Goal: Communication & Community: Answer question/provide support

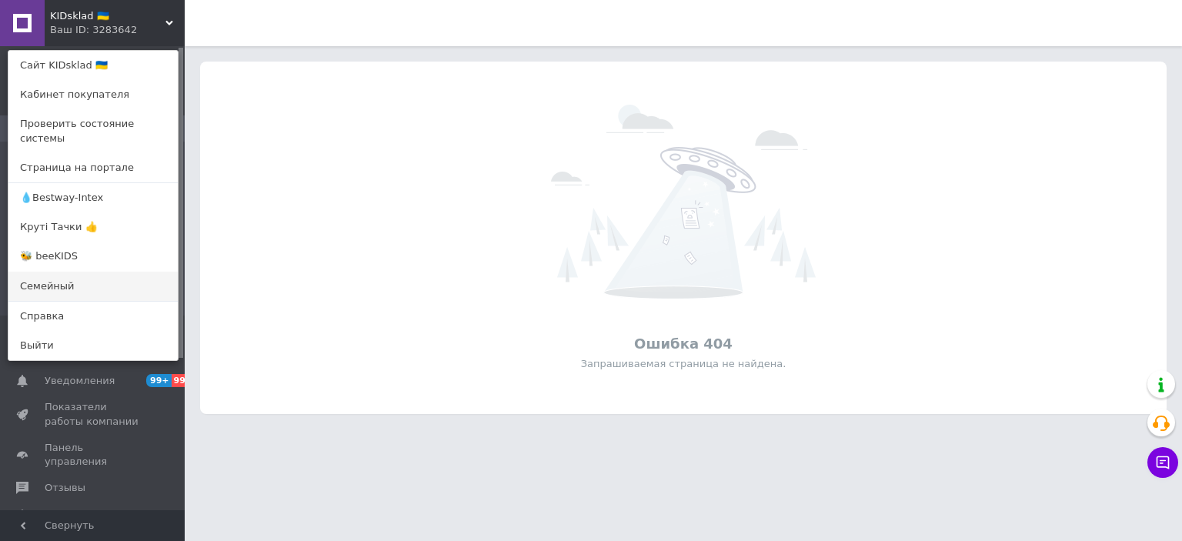
click at [79, 272] on link "Семейный" at bounding box center [92, 286] width 169 height 29
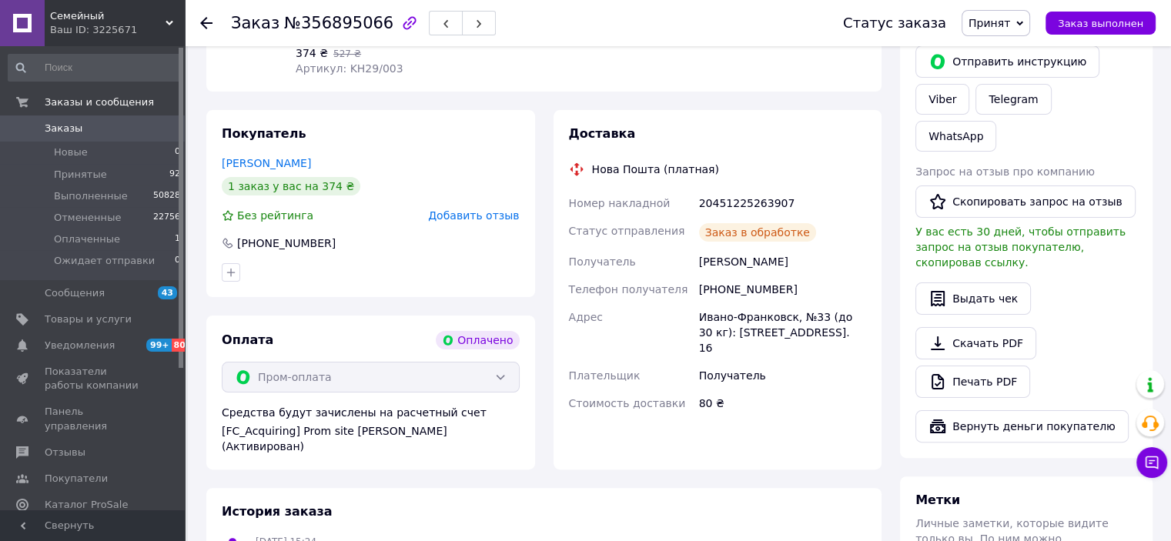
scroll to position [308, 0]
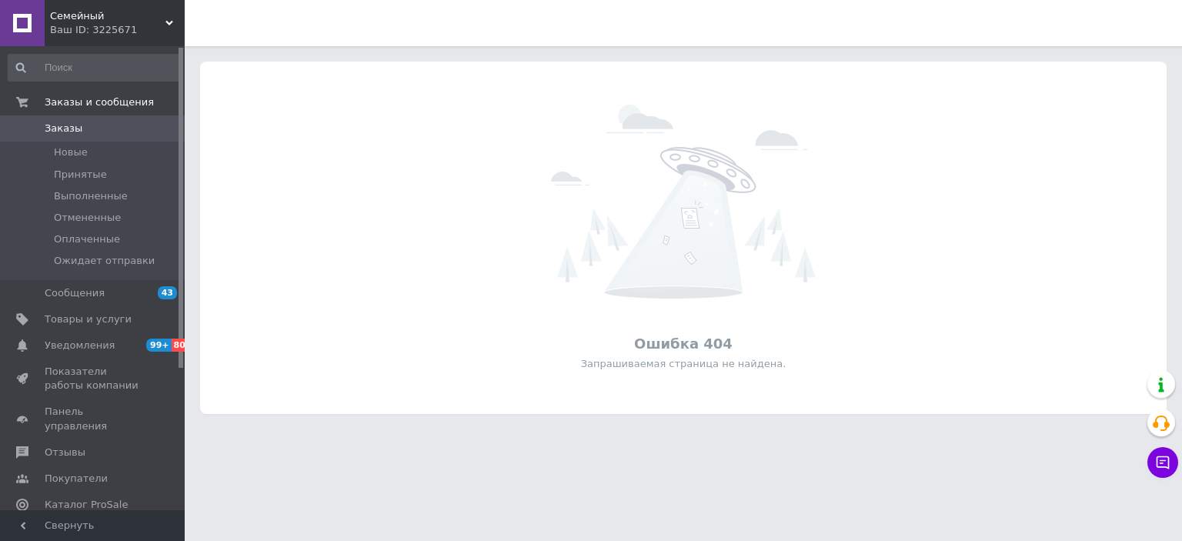
click at [129, 19] on span "Семейный" at bounding box center [107, 16] width 115 height 14
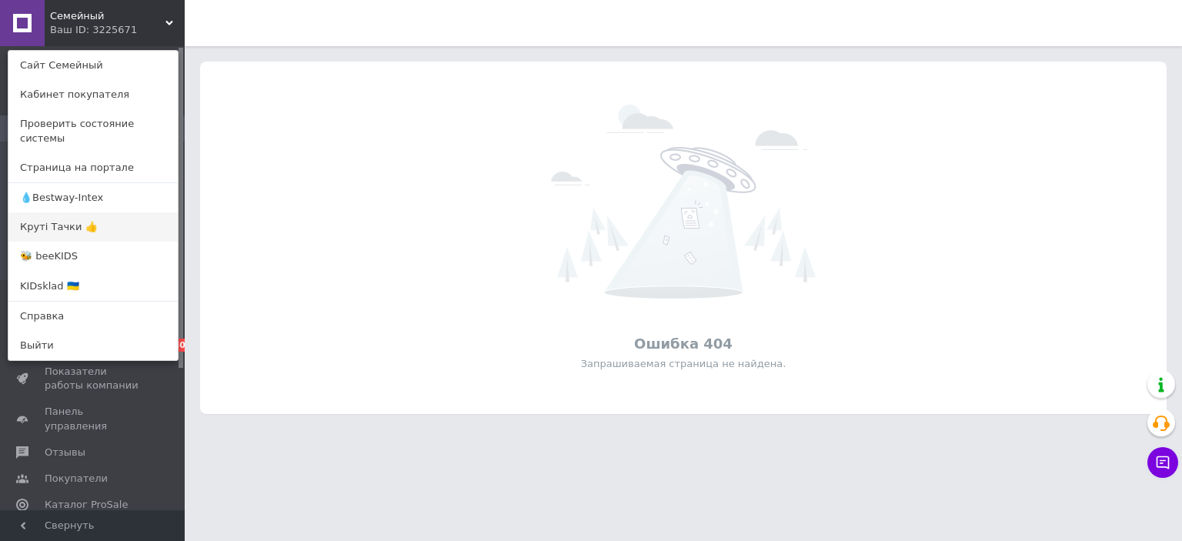
drag, startPoint x: 101, startPoint y: 213, endPoint x: 117, endPoint y: 219, distance: 17.3
click at [101, 213] on link "Круті Тачки 👍" at bounding box center [92, 226] width 169 height 29
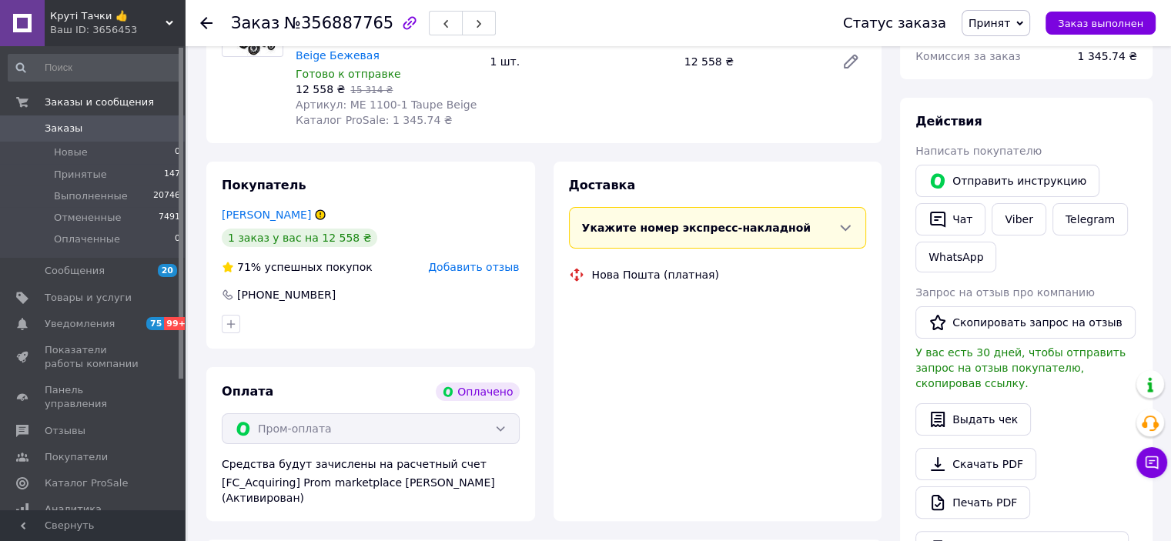
scroll to position [231, 0]
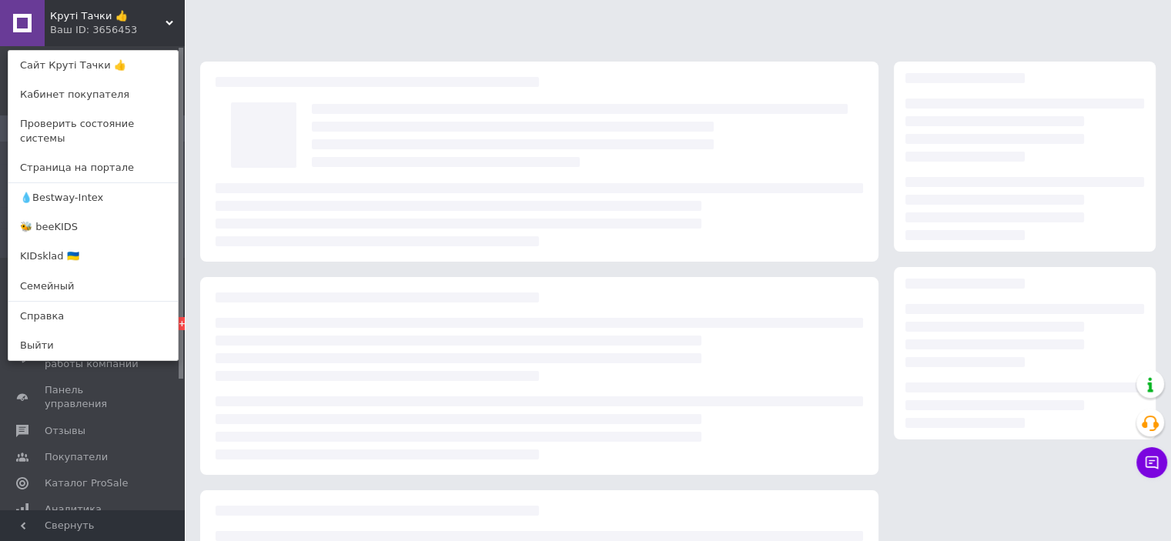
click at [519, 191] on div at bounding box center [538, 214] width 647 height 63
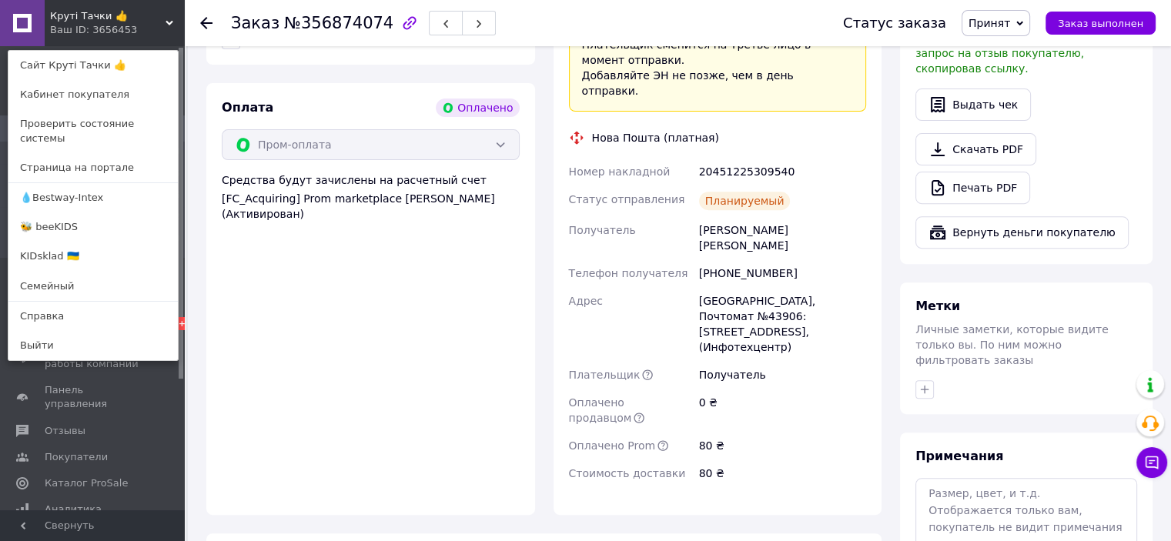
scroll to position [462, 0]
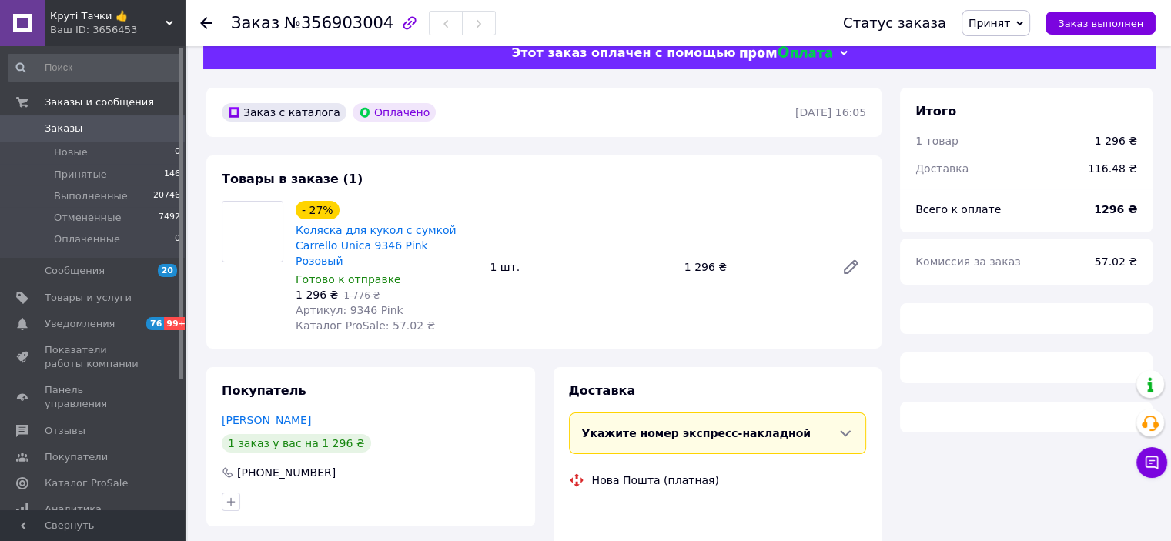
scroll to position [237, 0]
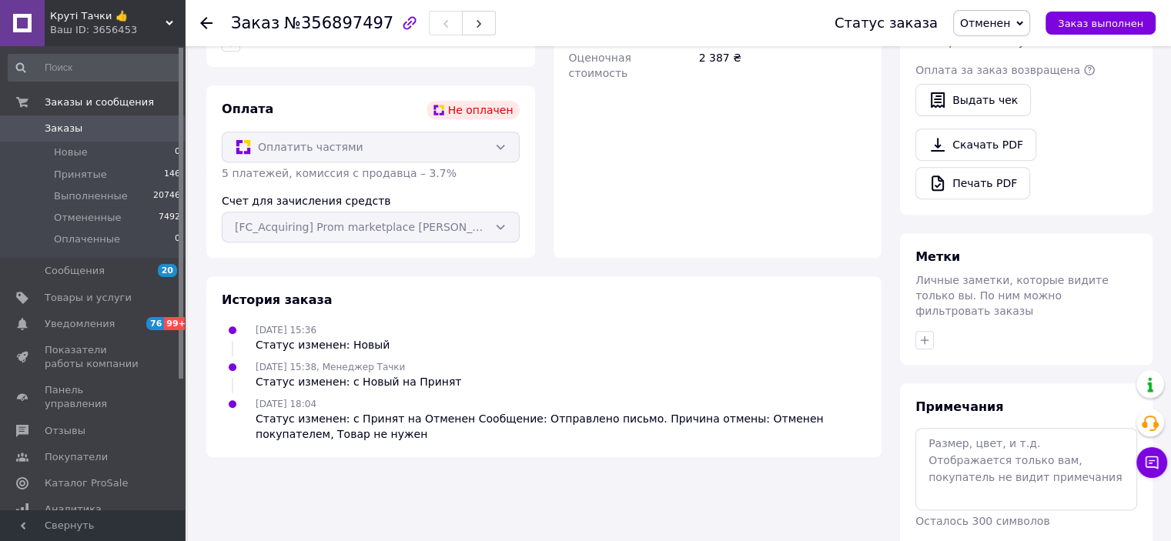
scroll to position [630, 0]
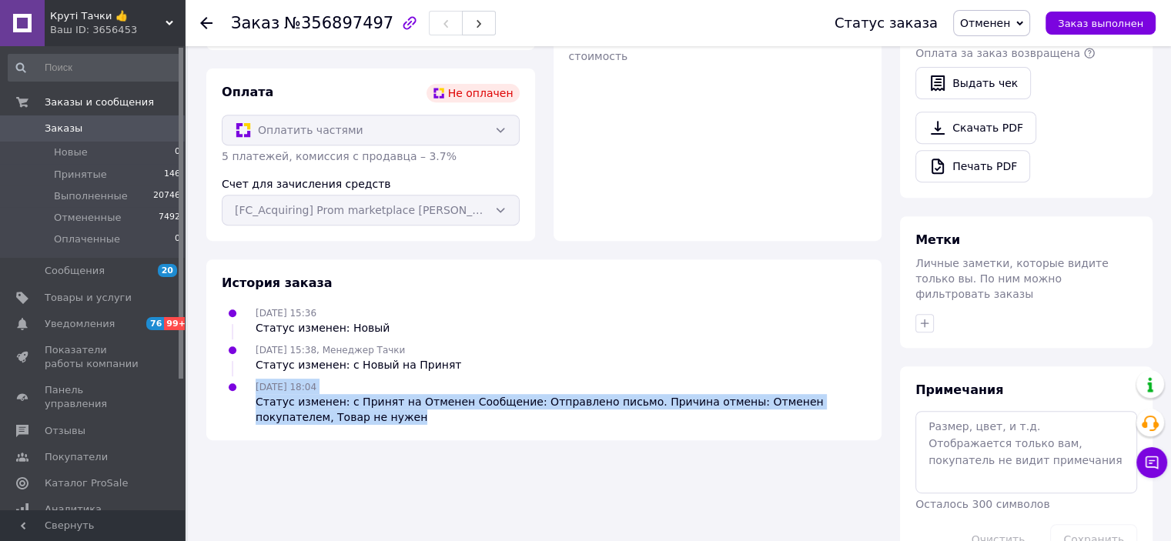
drag, startPoint x: 345, startPoint y: 387, endPoint x: 239, endPoint y: 352, distance: 111.7
click at [239, 379] on div "12.08.2025 18:04 Статус изменен: с Принят на Отменен Сообщение: Отправлено пись…" at bounding box center [543, 402] width 656 height 46
copy div "12.08.2025 18:04 Статус изменен: с Принят на Отменен Сообщение: Отправлено пись…"
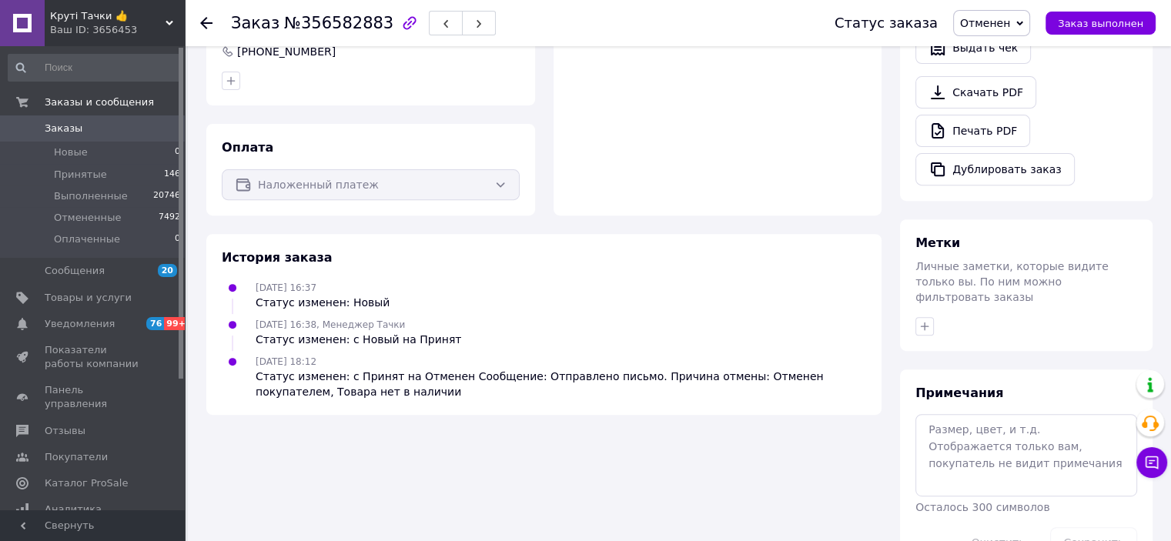
scroll to position [563, 0]
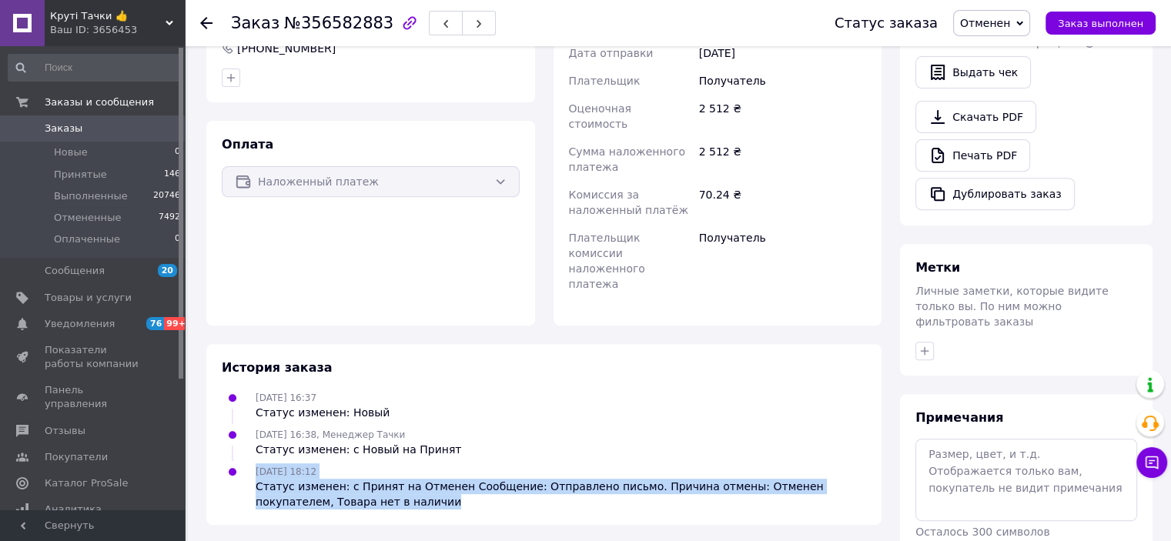
drag, startPoint x: 340, startPoint y: 429, endPoint x: 233, endPoint y: 390, distance: 113.9
click at [233, 463] on div "12.08.2025 18:12 Статус изменен: с Принят на Отменен Сообщение: Отправлено пись…" at bounding box center [543, 486] width 656 height 46
copy div "12.08.2025 18:12 Статус изменен: с Принят на Отменен Сообщение: Отправлено пись…"
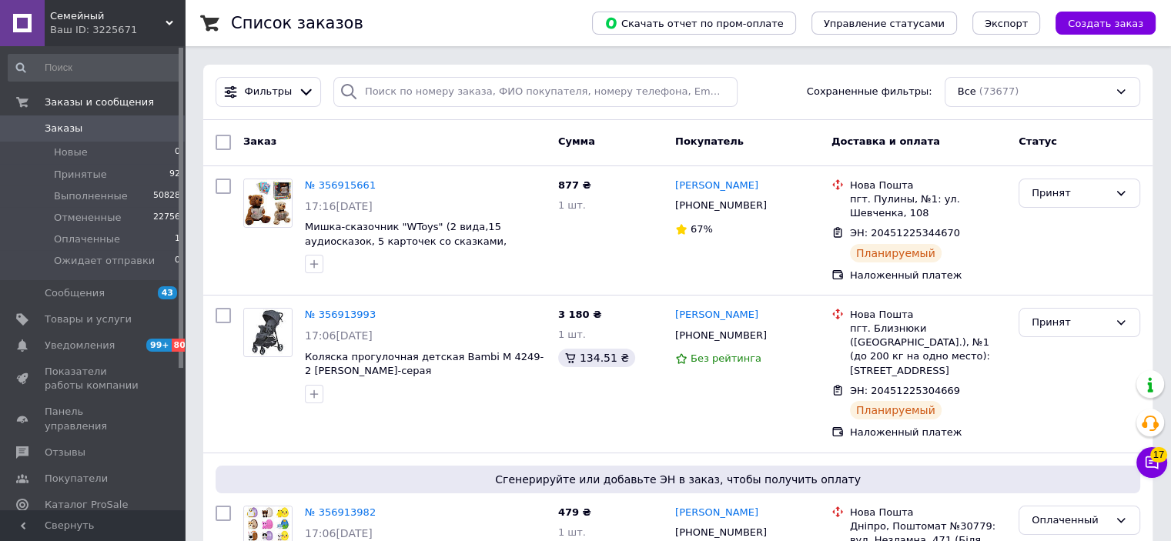
click at [132, 15] on span "Семейный" at bounding box center [107, 16] width 115 height 14
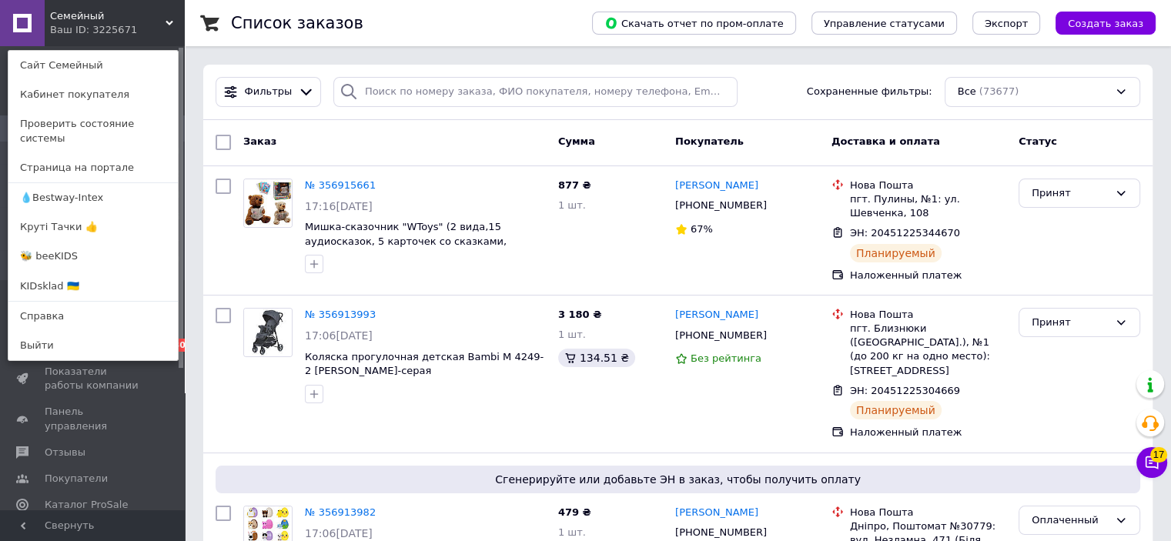
click at [123, 17] on div "Семейный Ваш ID: 3225671 Сайт Семейный Кабинет покупателя Проверить состояние с…" at bounding box center [92, 23] width 185 height 46
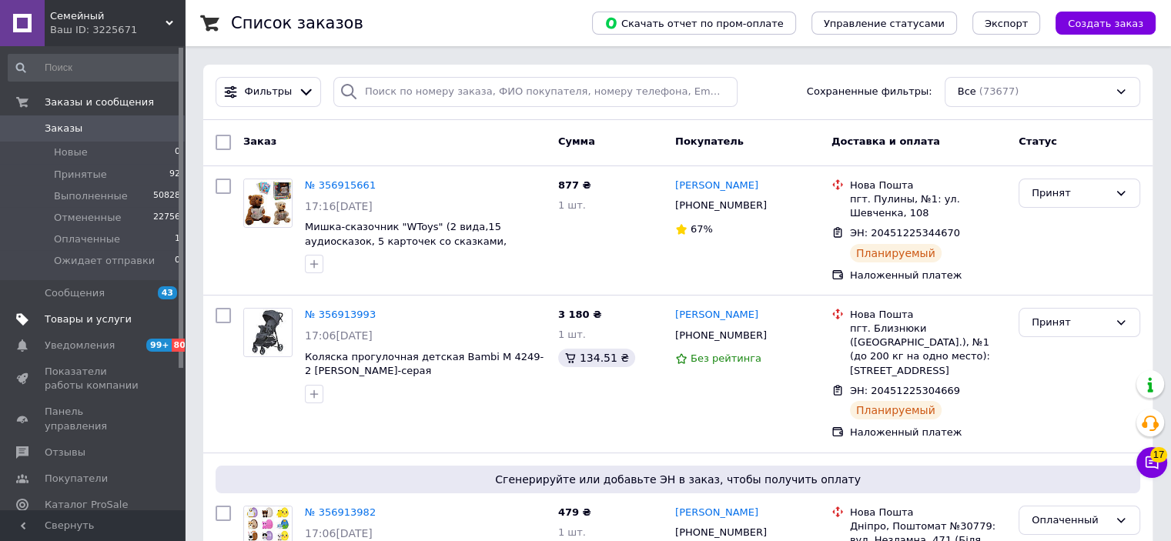
click at [89, 321] on span "Товары и услуги" at bounding box center [88, 319] width 87 height 14
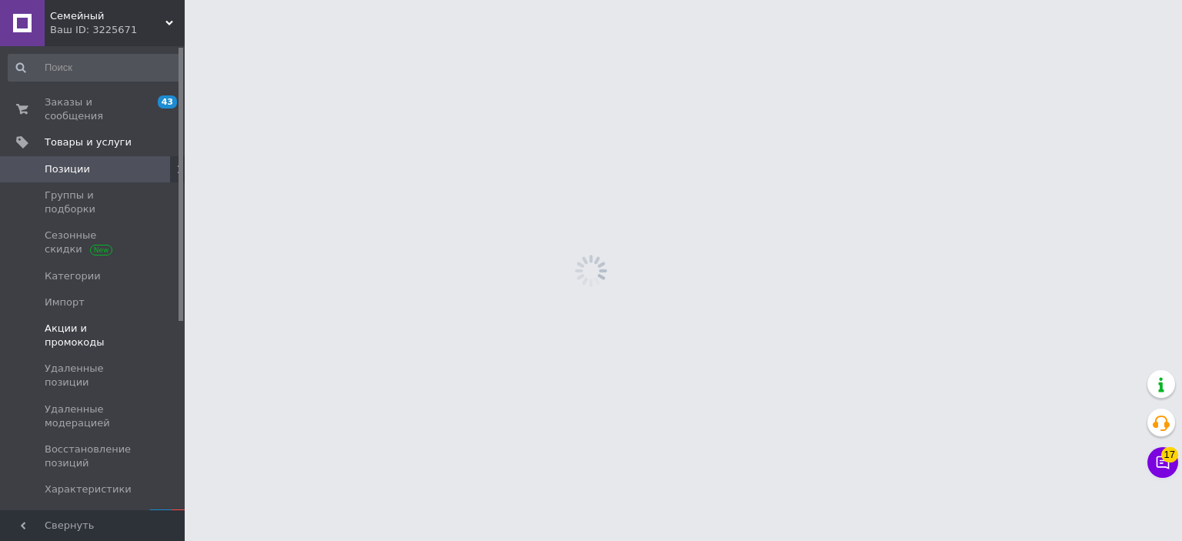
click at [88, 322] on span "Акции и промокоды" at bounding box center [94, 336] width 98 height 28
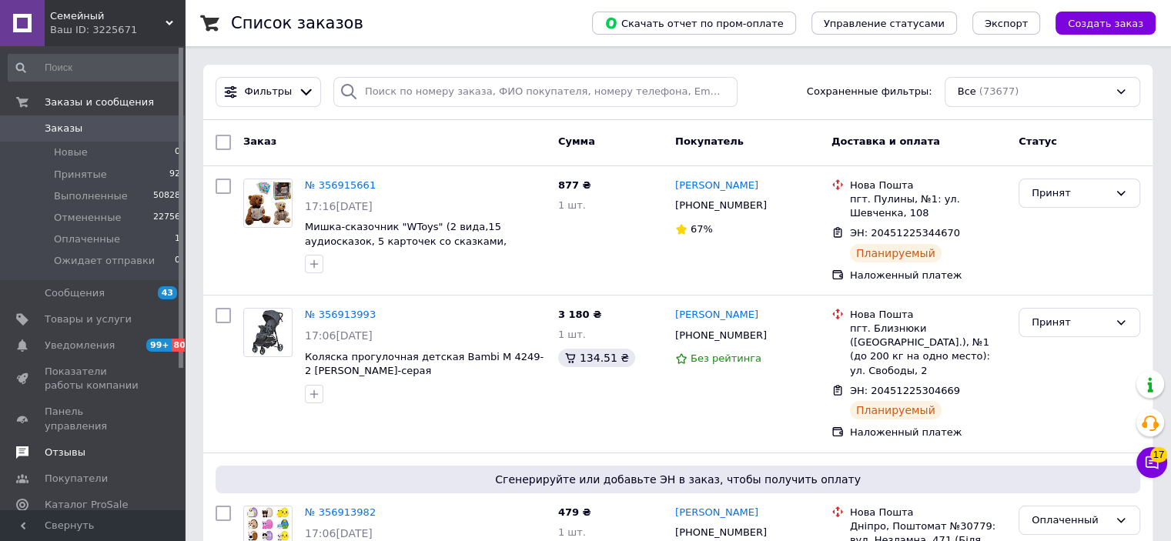
click at [76, 439] on link "Отзывы" at bounding box center [94, 452] width 189 height 26
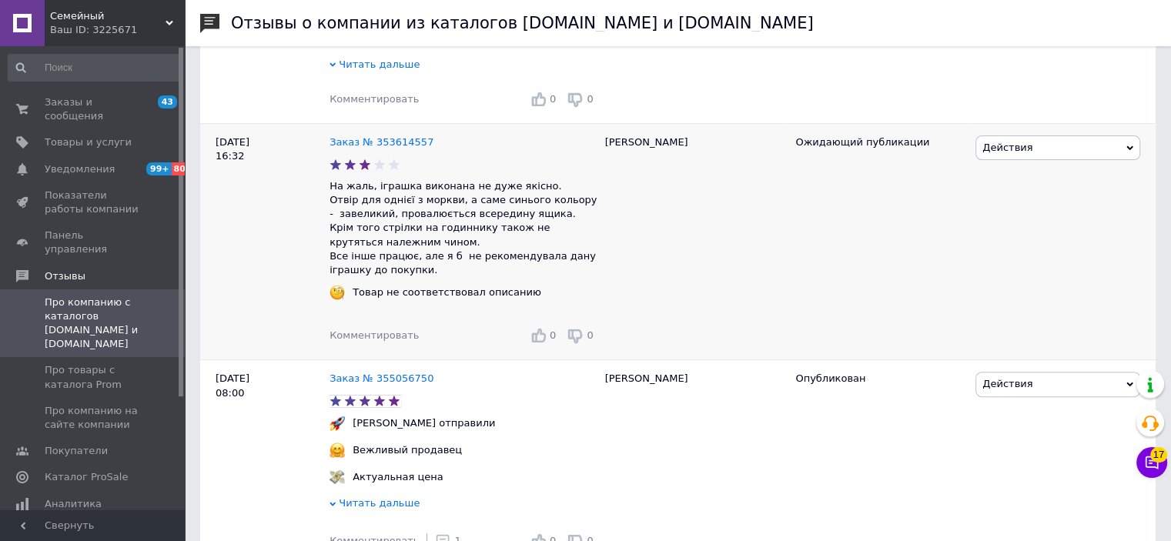
scroll to position [385, 0]
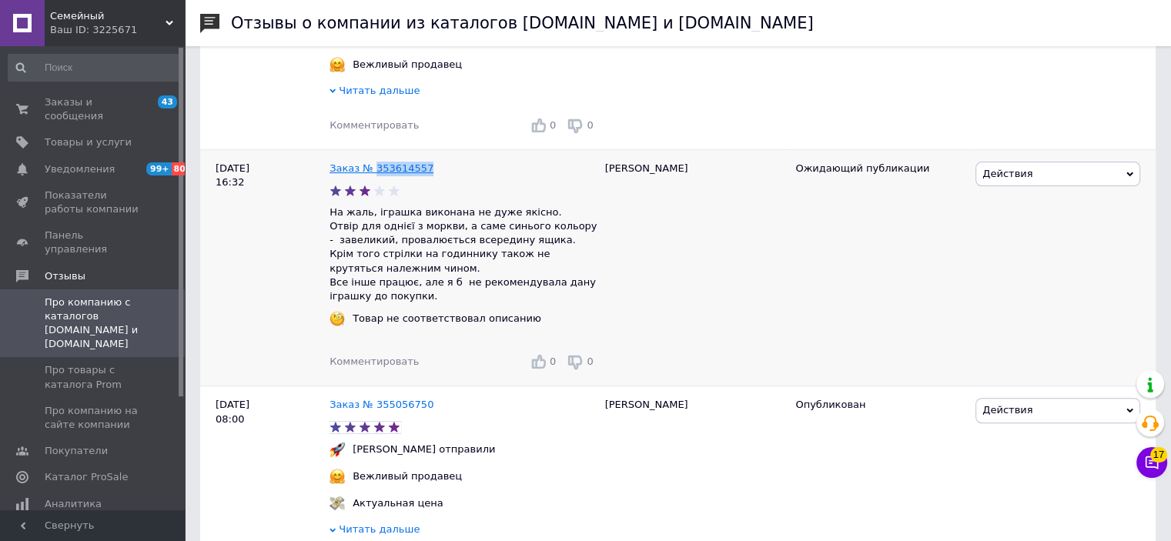
drag, startPoint x: 432, startPoint y: 169, endPoint x: 372, endPoint y: 172, distance: 60.1
click at [372, 172] on div "Заказ № 353614557" at bounding box center [463, 169] width 274 height 21
copy link "353614557"
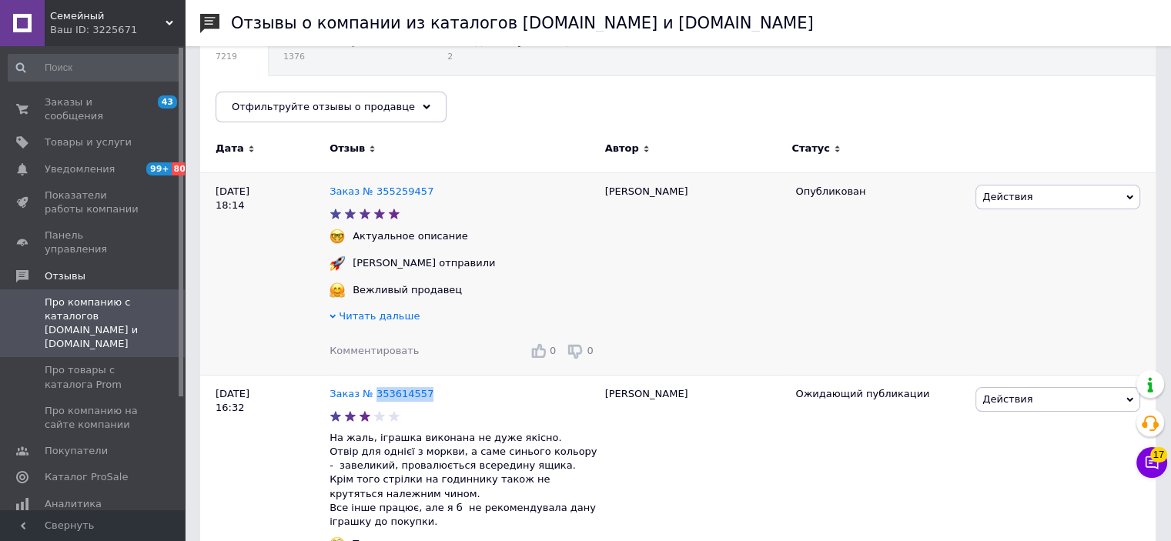
scroll to position [154, 0]
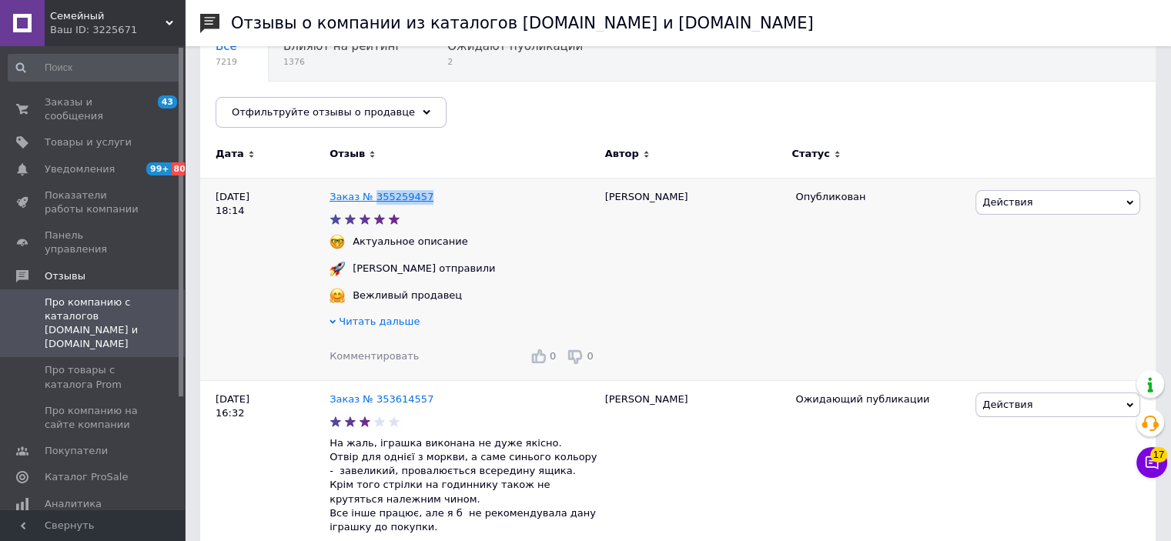
drag, startPoint x: 412, startPoint y: 191, endPoint x: 372, endPoint y: 200, distance: 41.1
click at [372, 200] on div "Заказ № 355259457" at bounding box center [463, 197] width 274 height 21
copy link "355259457"
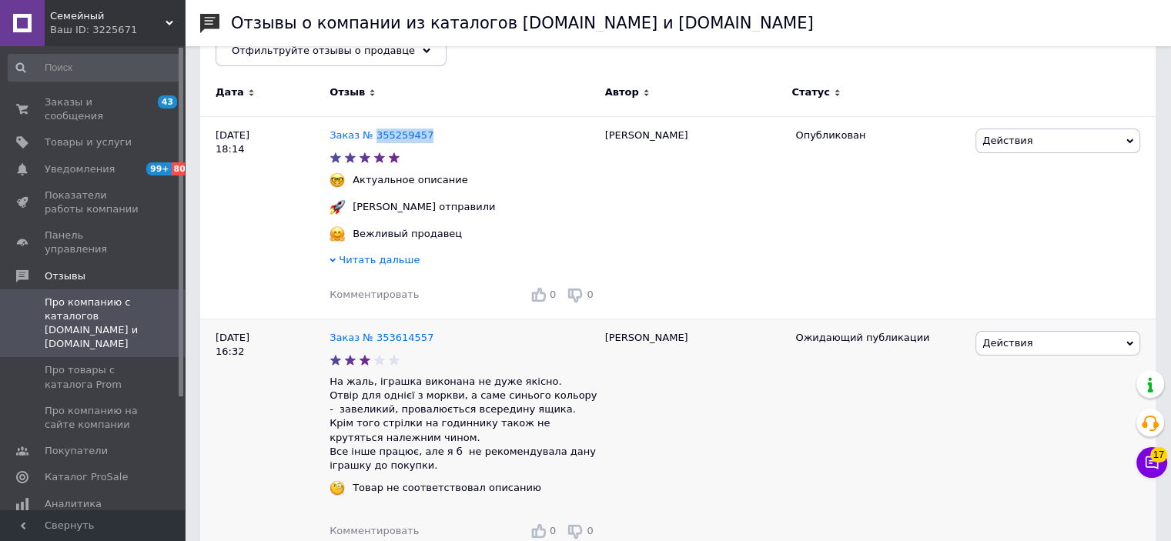
scroll to position [308, 0]
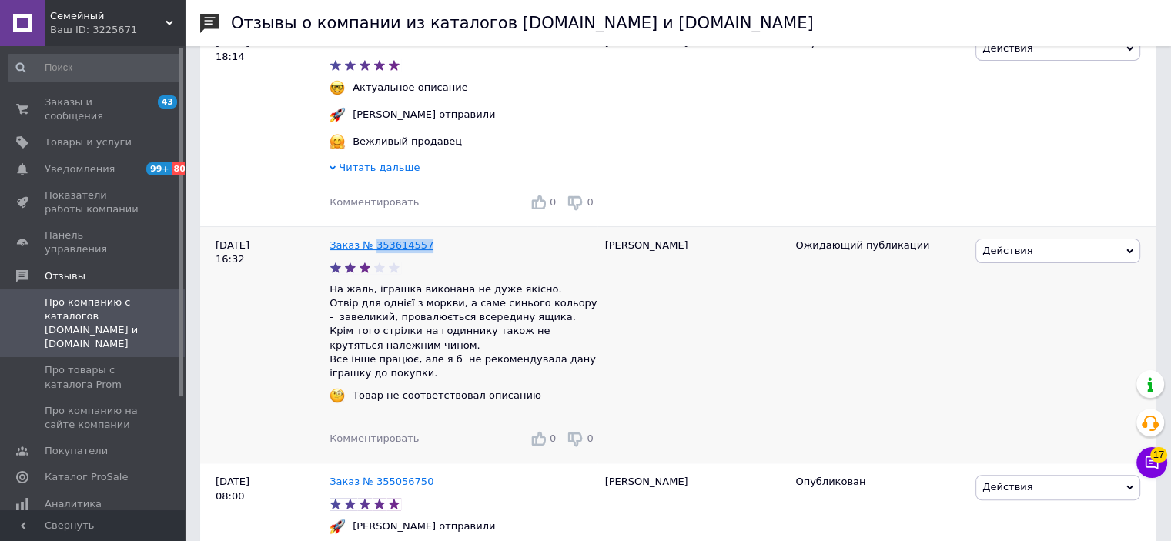
drag, startPoint x: 421, startPoint y: 240, endPoint x: 372, endPoint y: 249, distance: 49.2
click at [372, 249] on div "Заказ № 353614557" at bounding box center [381, 245] width 110 height 21
copy link "353614557"
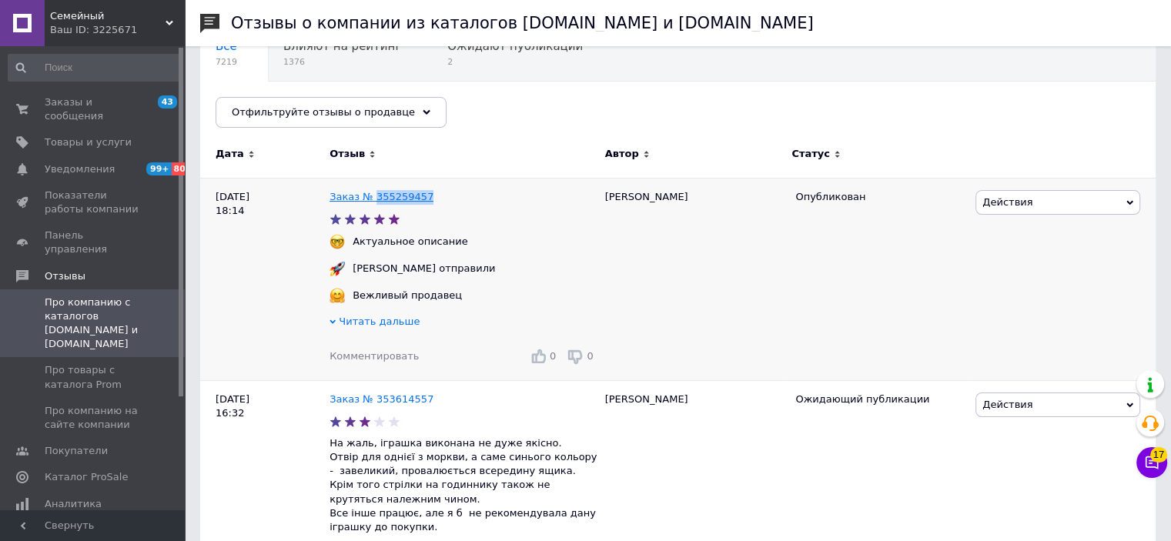
drag, startPoint x: 446, startPoint y: 193, endPoint x: 370, endPoint y: 200, distance: 76.5
click at [370, 200] on div "Заказ № 355259457" at bounding box center [463, 197] width 274 height 21
copy link "355259457"
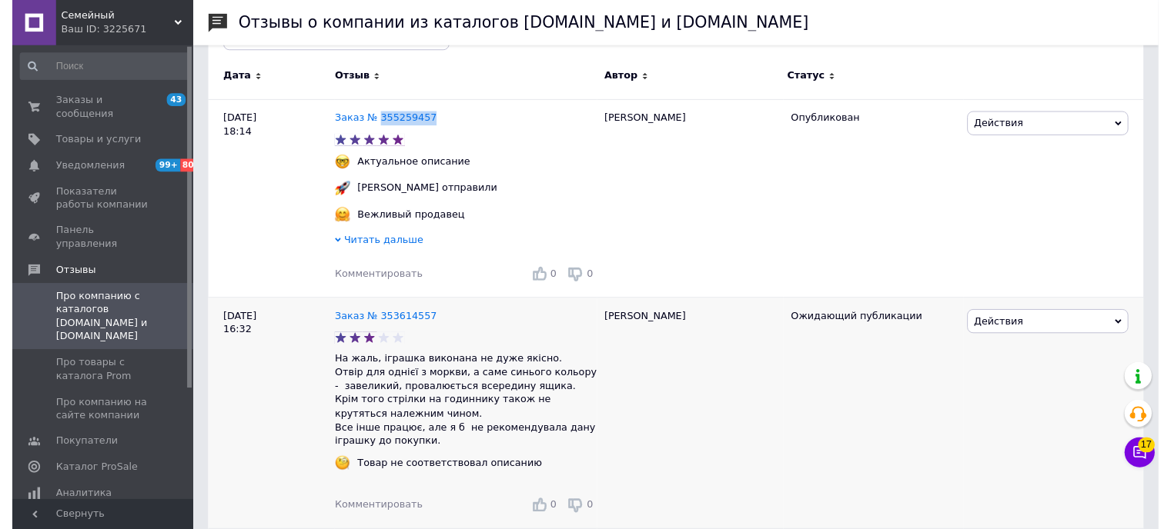
scroll to position [462, 0]
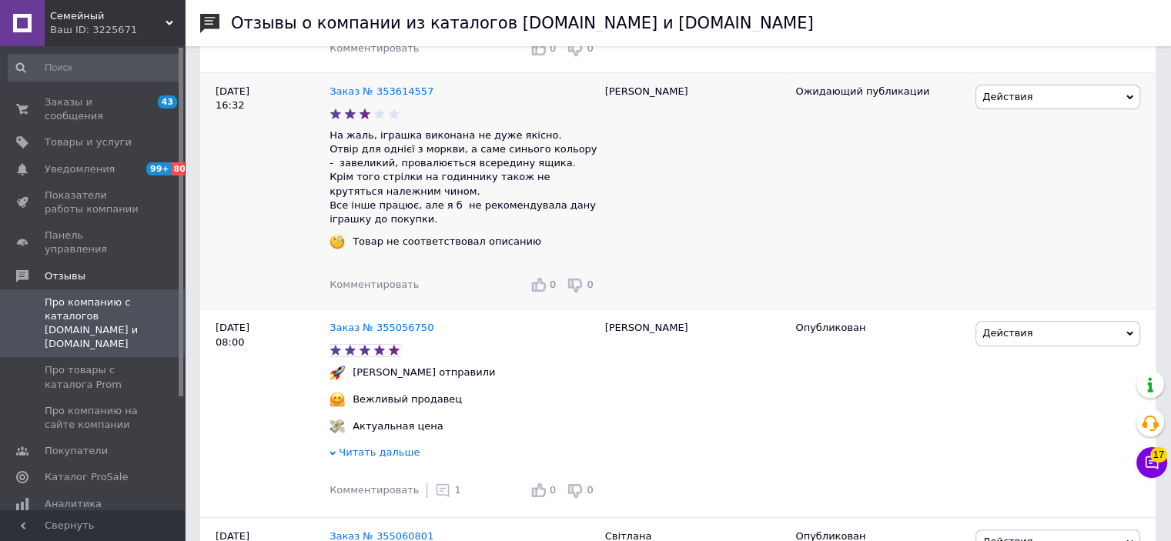
click at [389, 288] on span "Комментировать" at bounding box center [373, 285] width 89 height 12
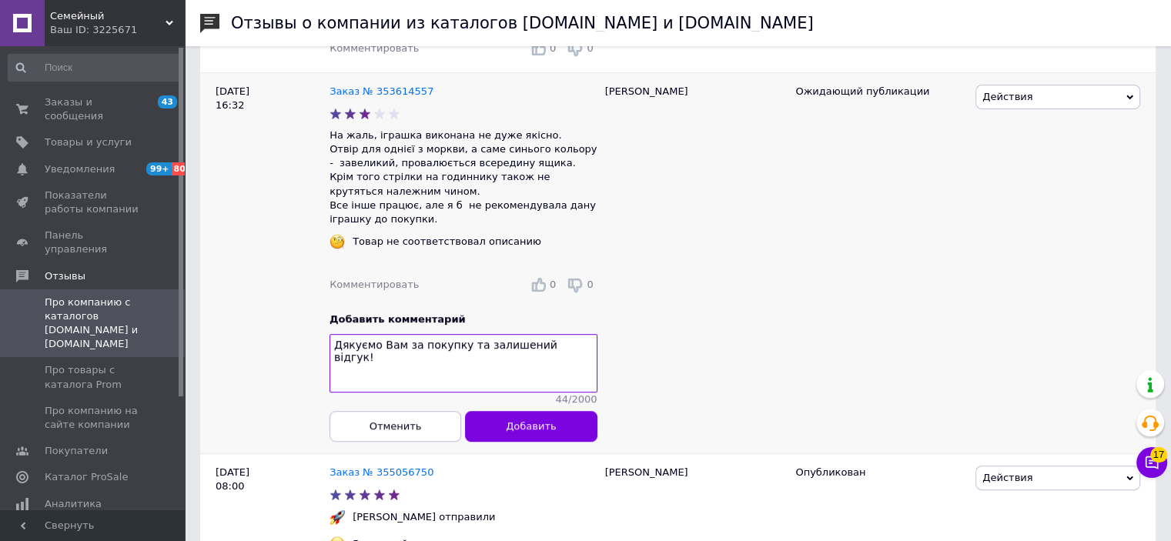
drag, startPoint x: 468, startPoint y: 349, endPoint x: 412, endPoint y: 351, distance: 55.5
click at [412, 351] on textarea "Дякуємо Вам за покупку та залишений відгук!" at bounding box center [463, 364] width 268 height 58
click at [503, 353] on textarea "Дякуємо Вам за залишений відгук!" at bounding box center [463, 364] width 268 height 58
type textarea "Дякуємо Вам за залишений відгук та надану інформацію !"
click at [538, 432] on span "Добавить" at bounding box center [531, 426] width 50 height 12
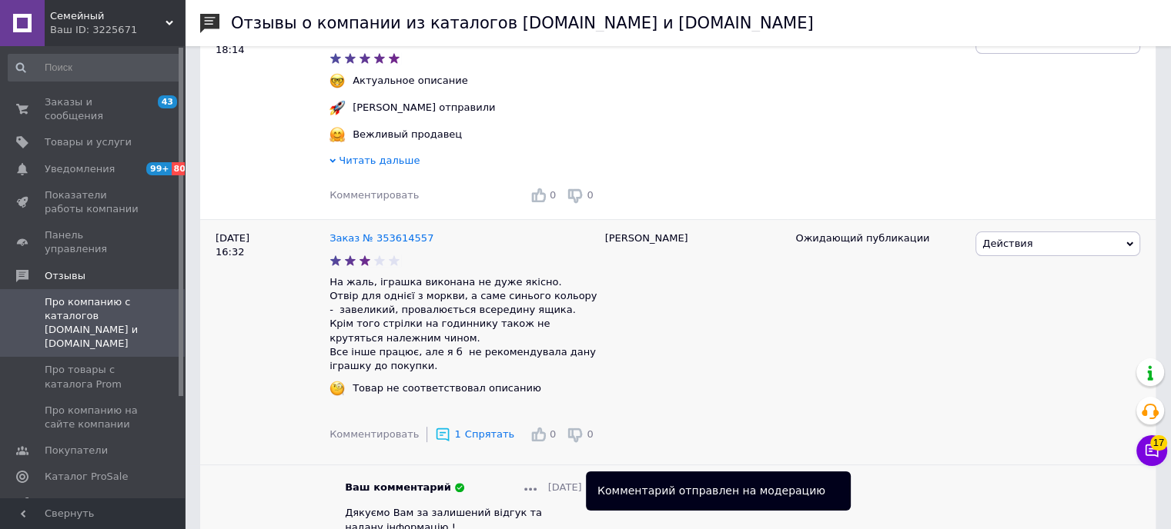
scroll to position [308, 0]
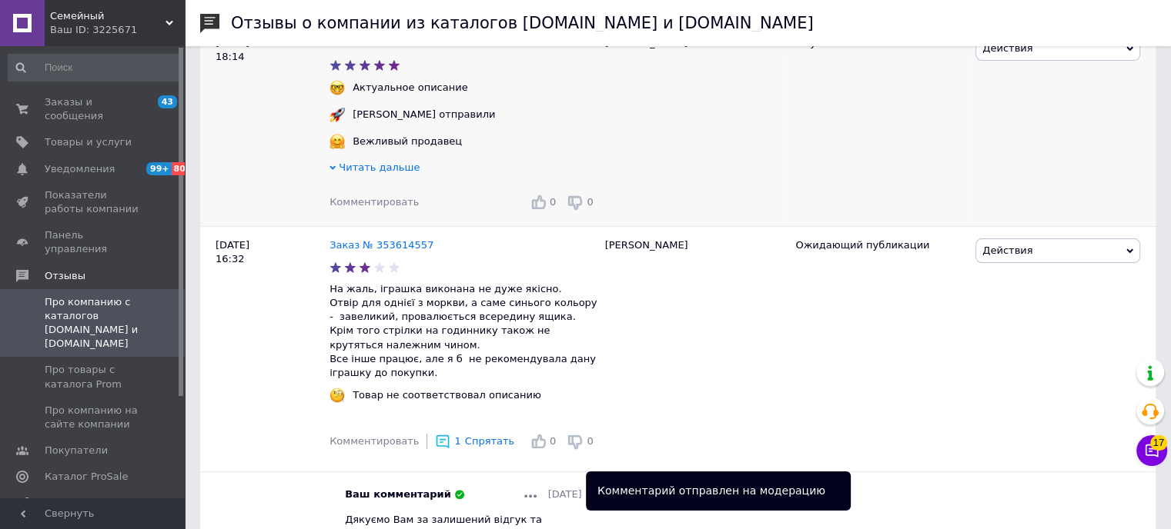
click at [373, 199] on span "Комментировать" at bounding box center [373, 202] width 89 height 12
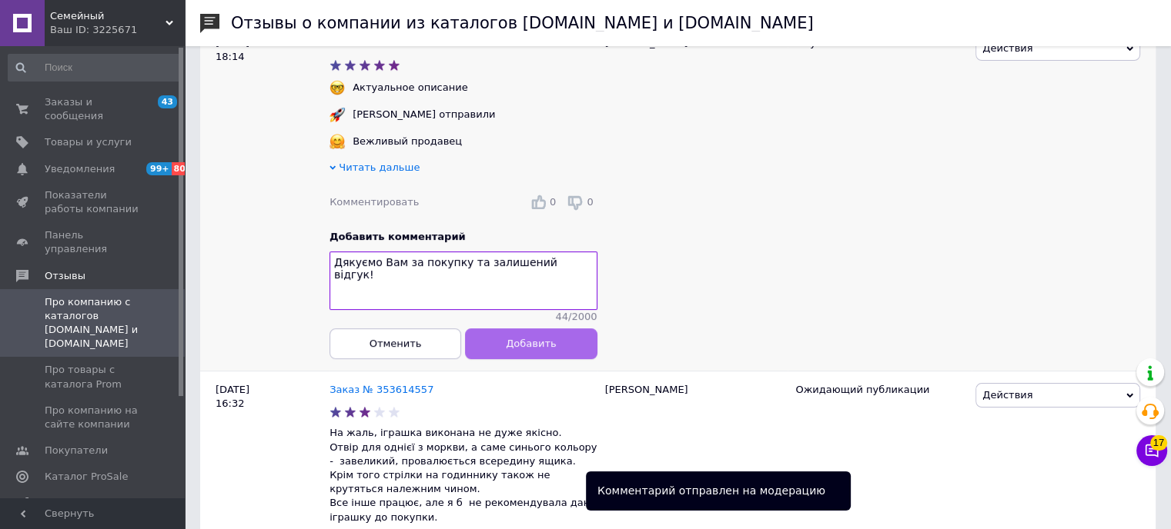
type textarea "Дякуємо Вам за покупку та залишений відгук!"
click at [523, 349] on span "Добавить" at bounding box center [531, 344] width 50 height 12
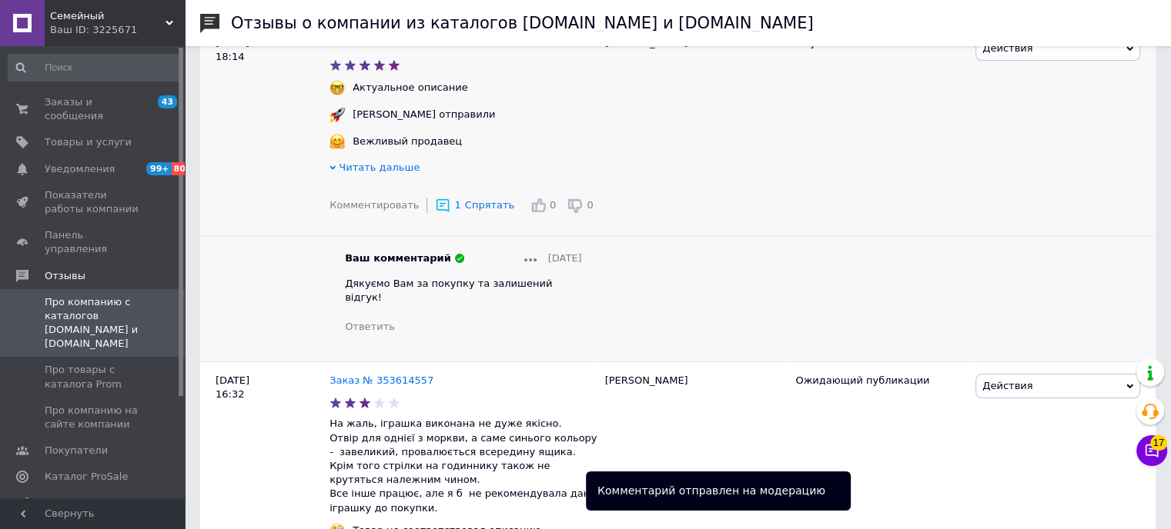
click at [136, 296] on span "Про компанию с каталогов Prom.ua и Bigl.ua" at bounding box center [94, 324] width 98 height 56
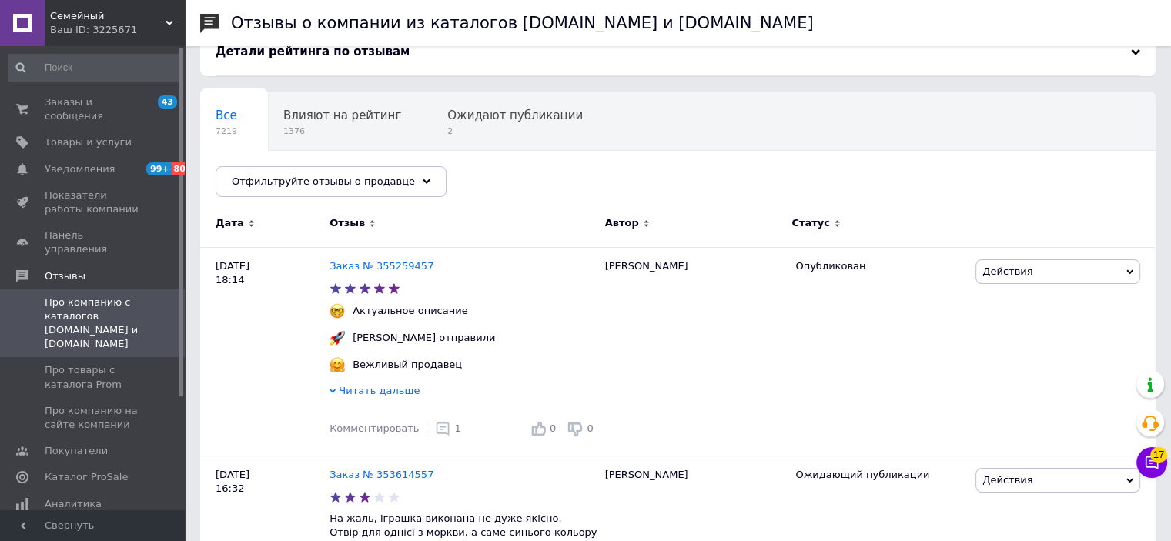
scroll to position [0, 0]
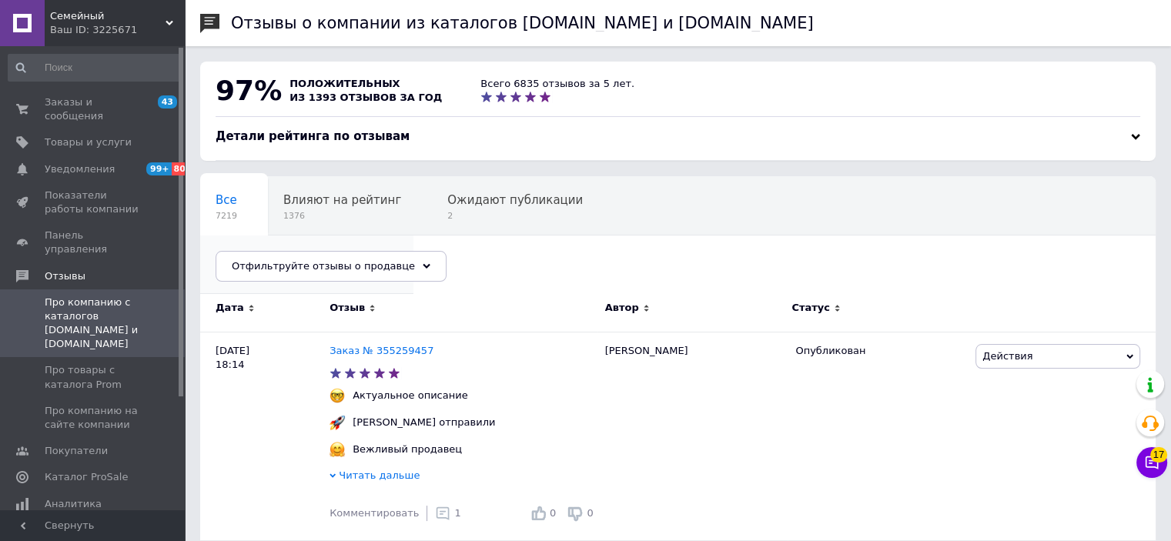
click at [382, 269] on span "287" at bounding box center [298, 275] width 167 height 12
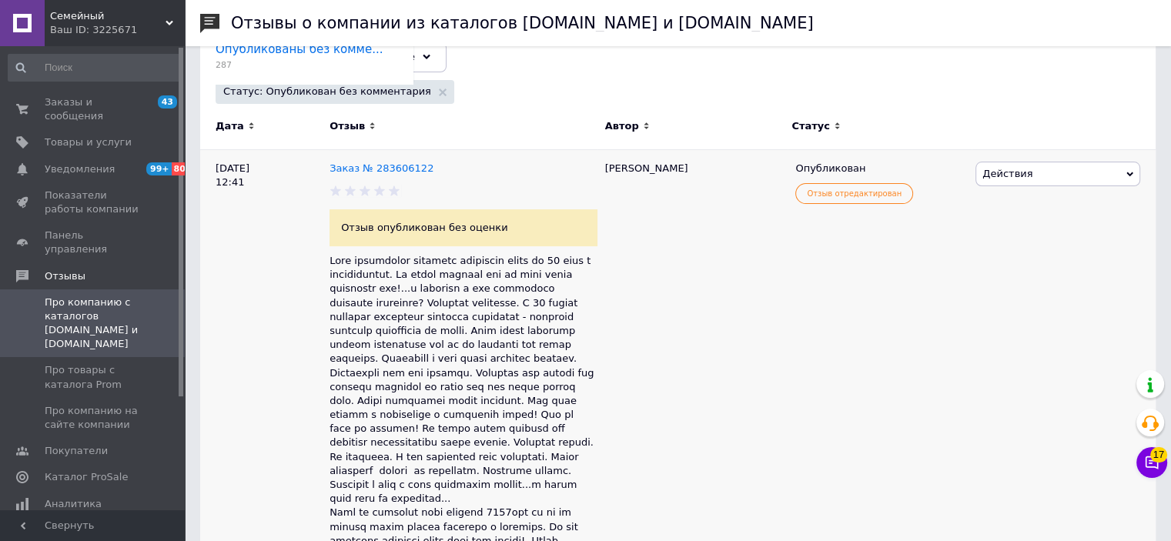
scroll to position [231, 0]
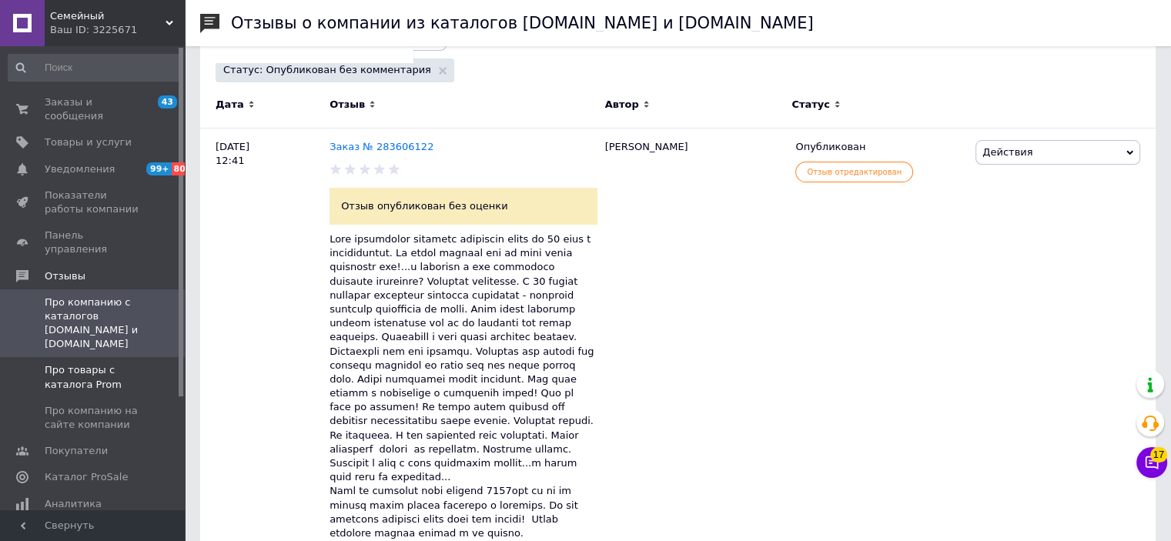
click at [86, 363] on span "Про товары с каталога Prom" at bounding box center [94, 377] width 98 height 28
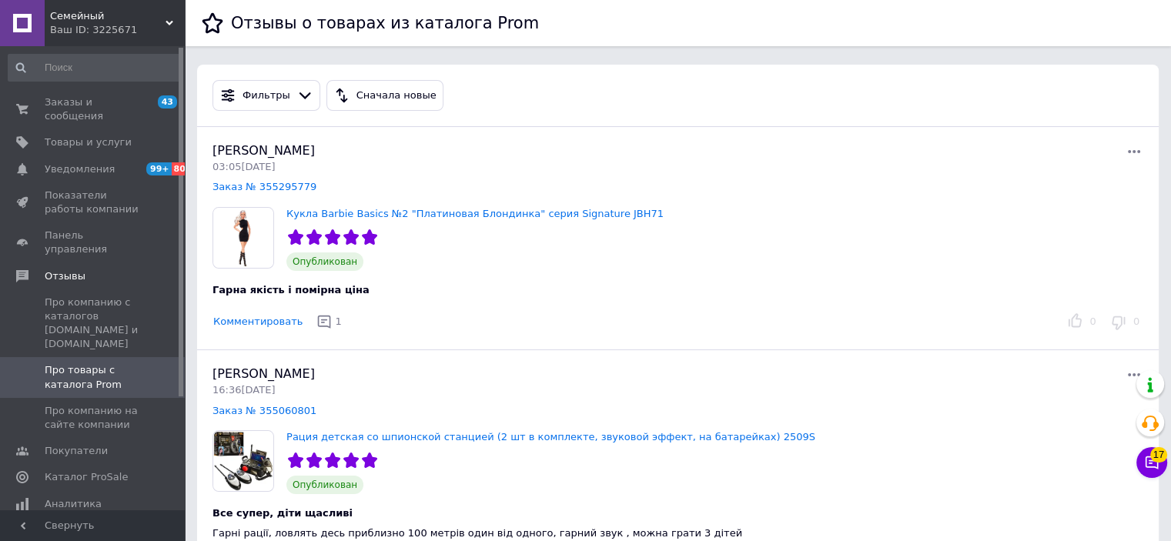
scroll to position [308, 0]
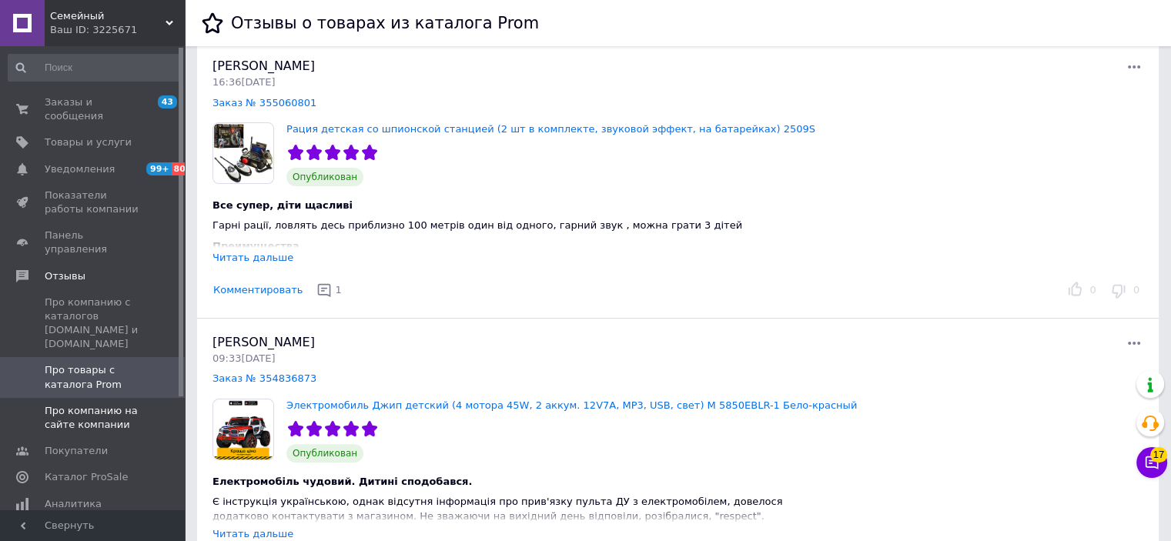
click at [75, 404] on span "Про компанию на сайте компании" at bounding box center [94, 418] width 98 height 28
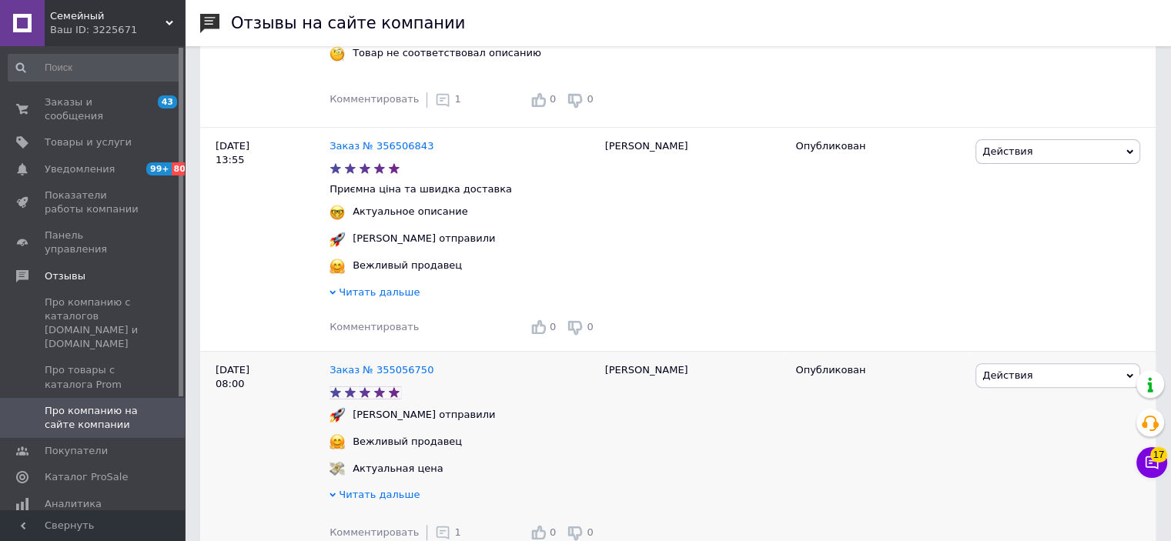
scroll to position [539, 0]
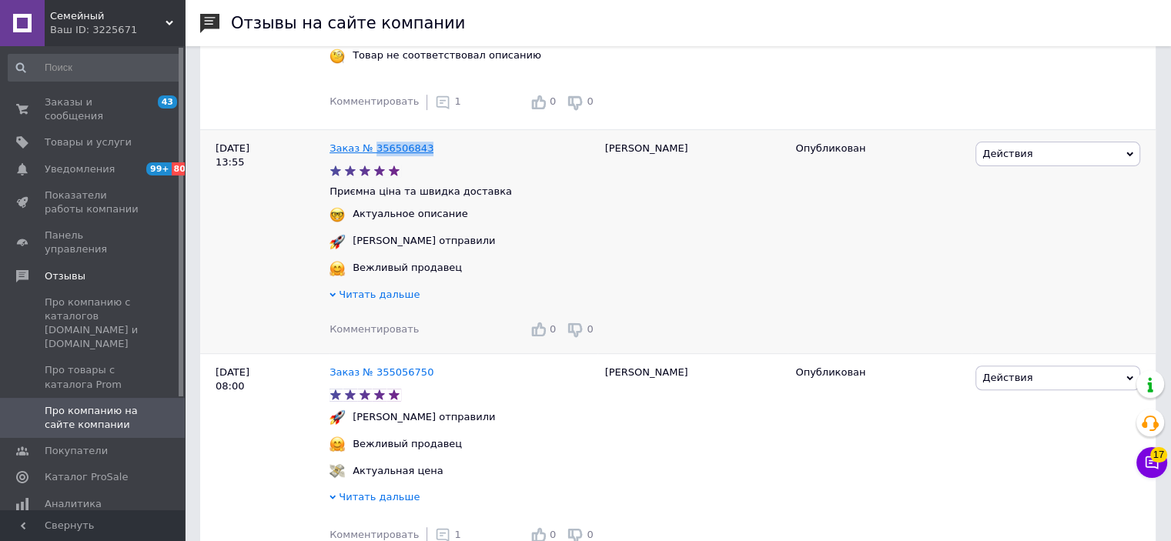
drag, startPoint x: 439, startPoint y: 155, endPoint x: 373, endPoint y: 155, distance: 65.4
click at [373, 155] on div "Заказ № 356506843" at bounding box center [463, 149] width 274 height 21
copy link "356506843"
drag, startPoint x: 119, startPoint y: 286, endPoint x: 146, endPoint y: 301, distance: 31.7
click at [119, 296] on span "Про компанию с каталогов Prom.ua и Bigl.ua" at bounding box center [94, 324] width 98 height 56
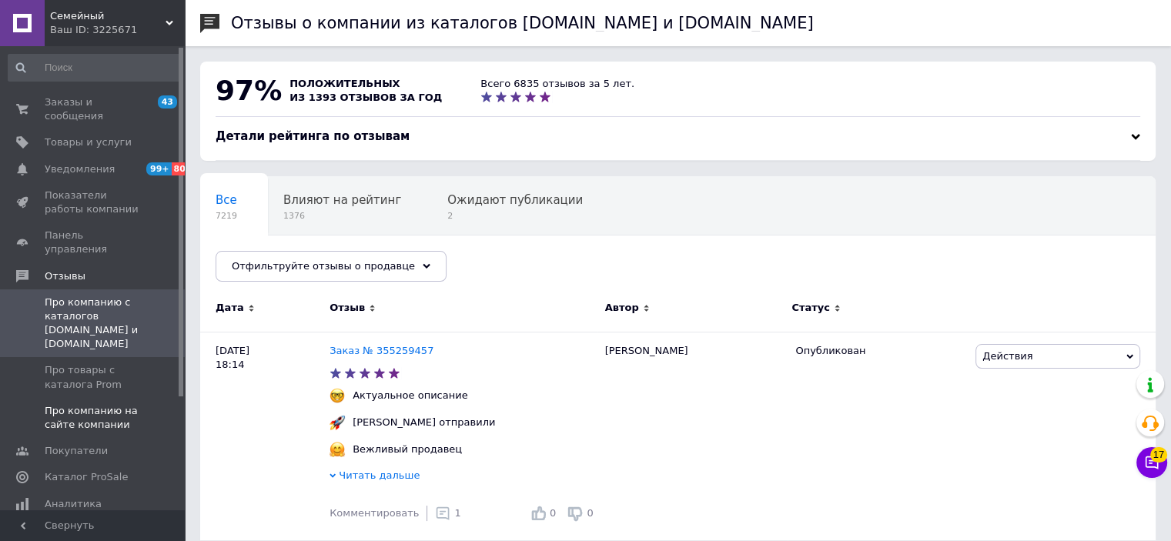
click at [68, 404] on span "Про компанию на сайте компании" at bounding box center [94, 418] width 98 height 28
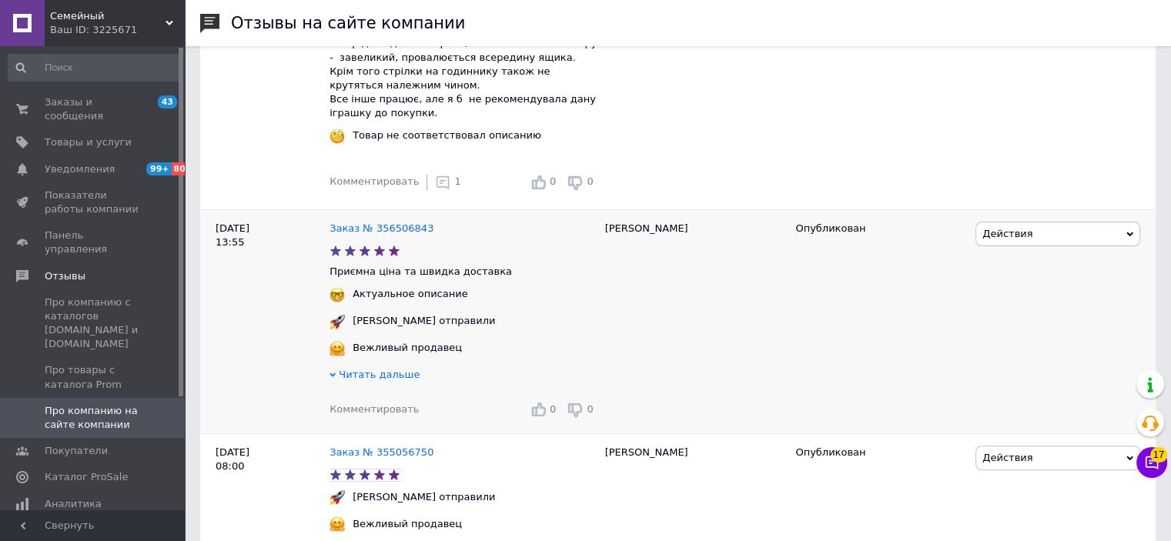
scroll to position [462, 0]
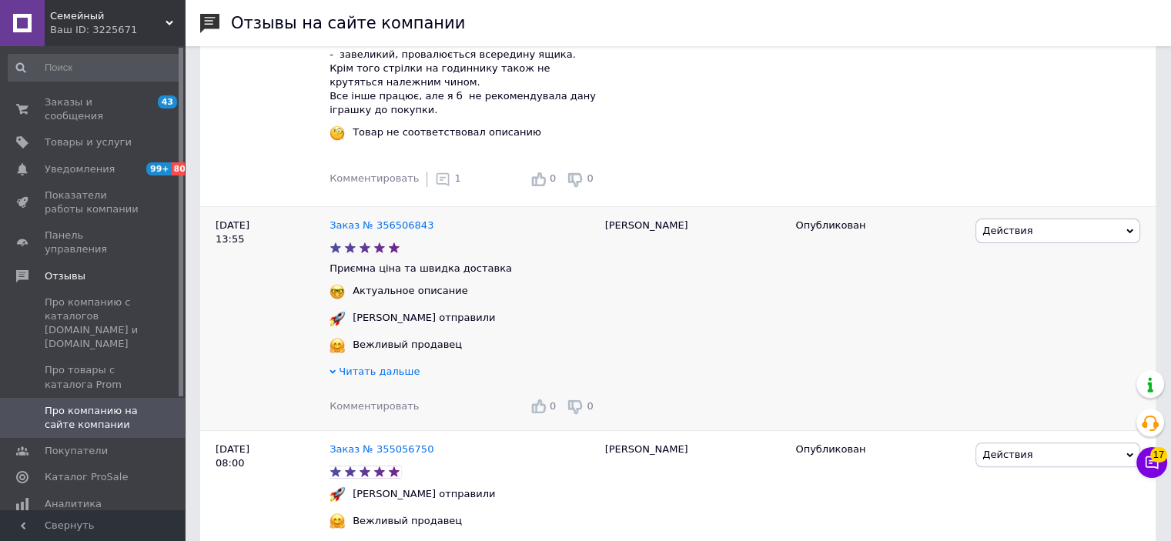
click at [376, 412] on span "Комментировать" at bounding box center [373, 406] width 89 height 12
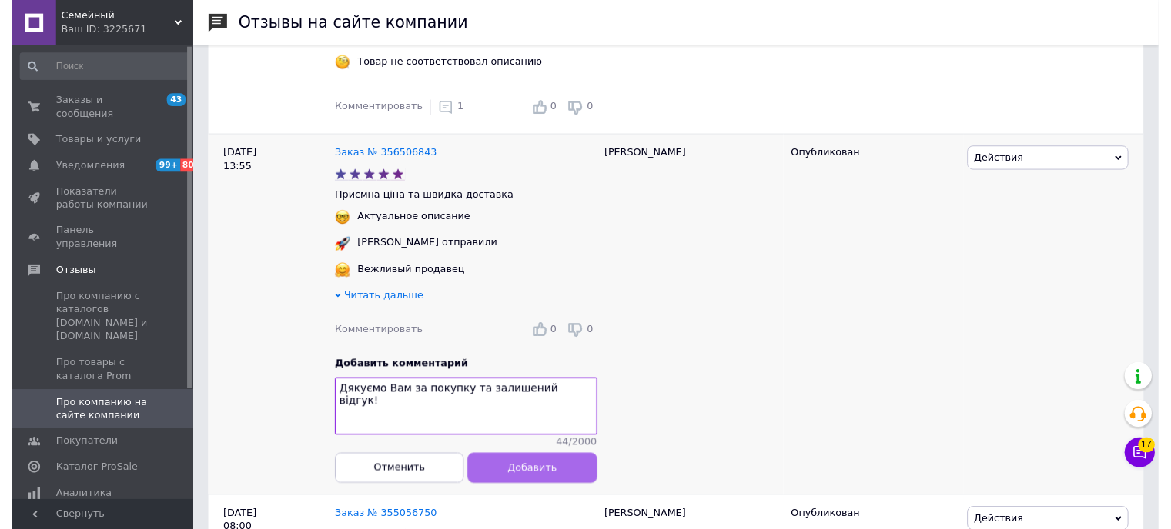
scroll to position [616, 0]
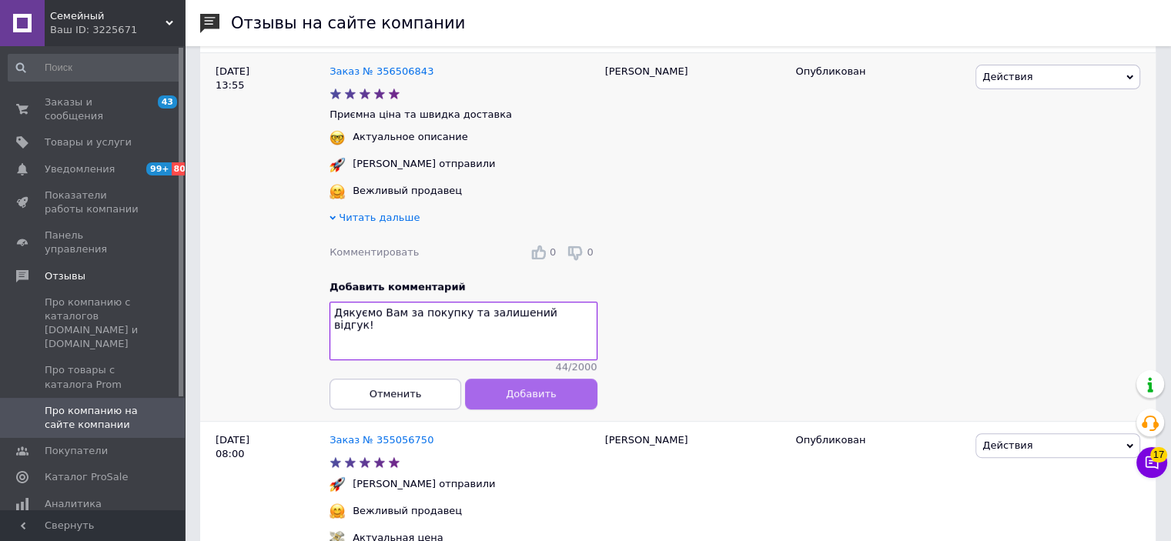
type textarea "Дякуємо Вам за покупку та залишений відгук!"
click at [506, 409] on button "Добавить" at bounding box center [531, 394] width 132 height 31
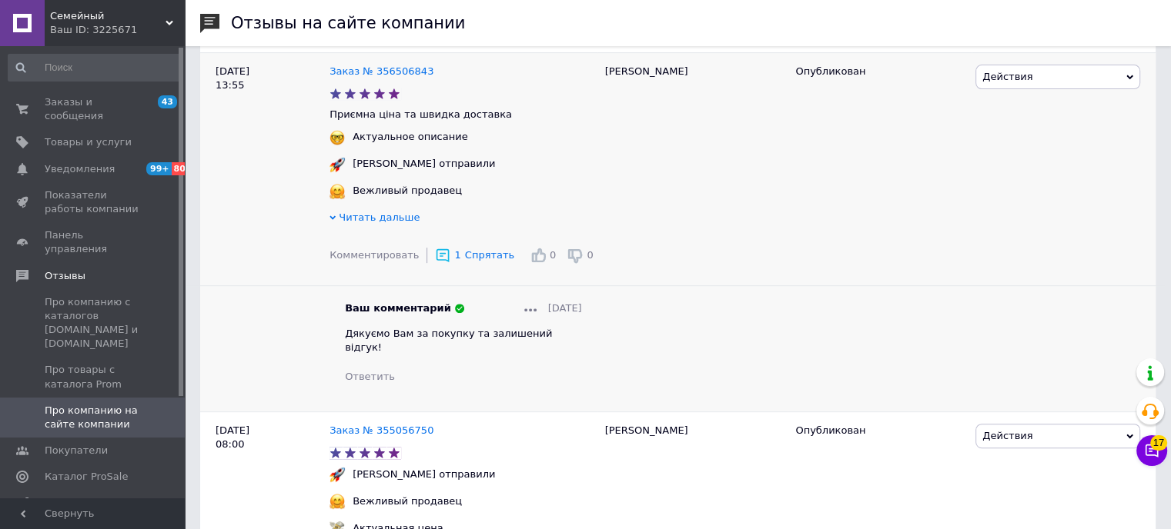
click at [99, 398] on link "Про компанию на сайте компании" at bounding box center [94, 418] width 189 height 40
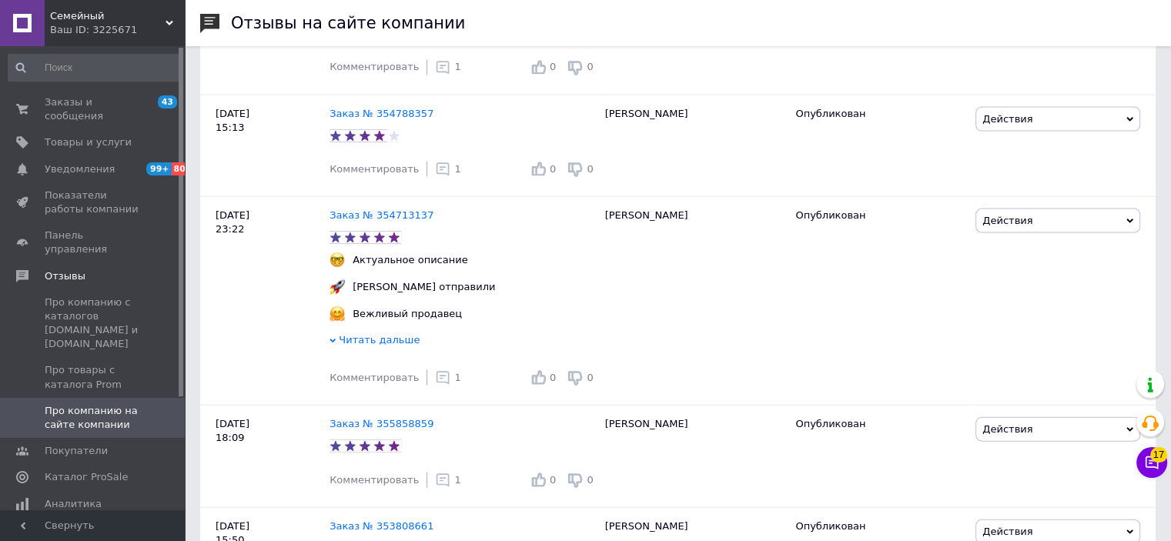
scroll to position [3309, 0]
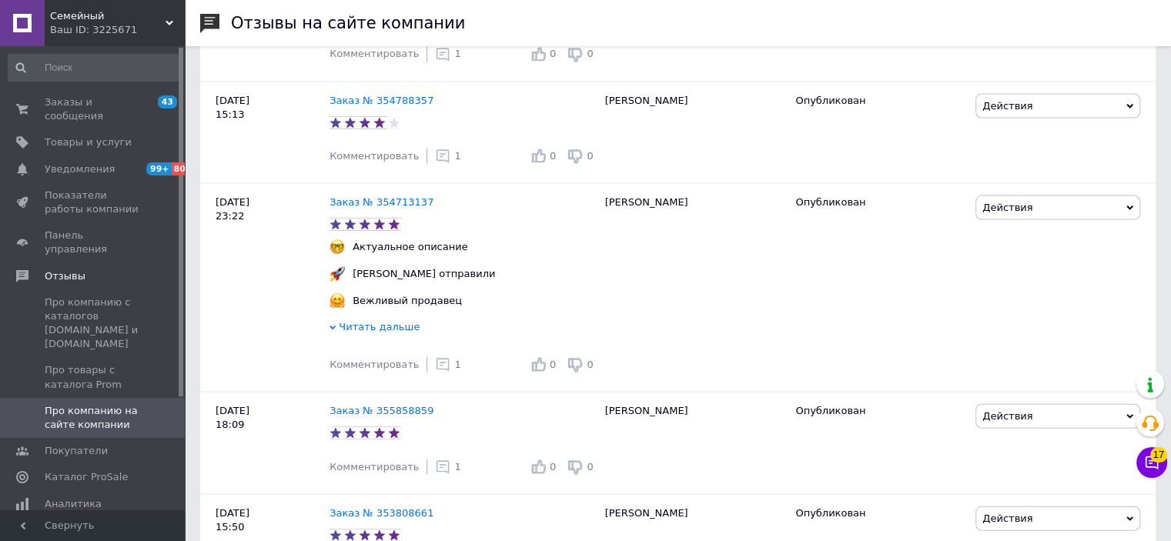
click at [89, 11] on span "Семейный" at bounding box center [107, 16] width 115 height 14
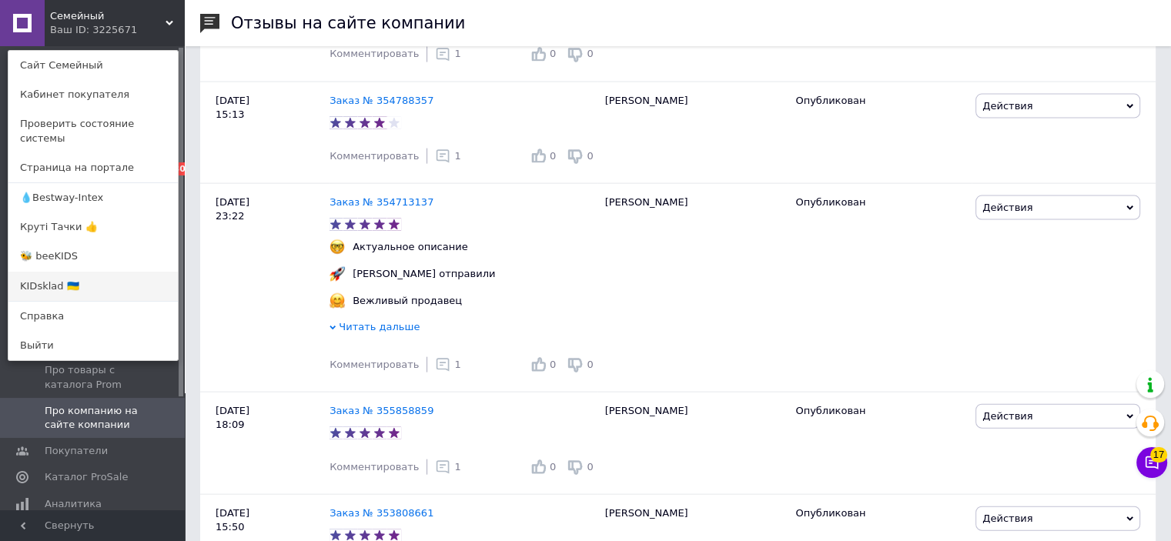
click at [86, 275] on link "KIDsklad 🇺🇦" at bounding box center [92, 286] width 169 height 29
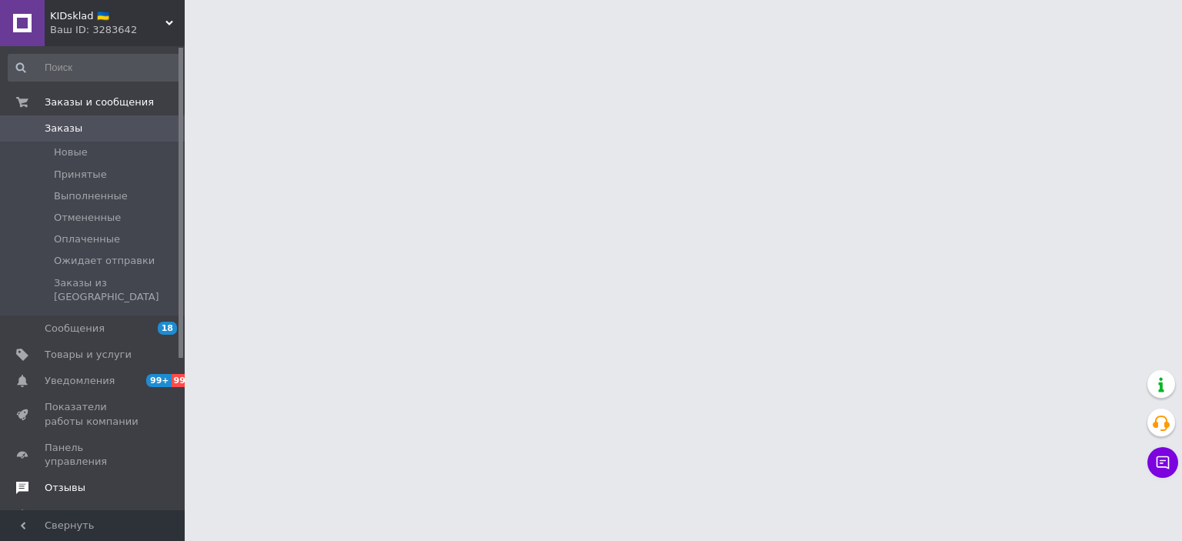
click at [88, 481] on span "Отзывы" at bounding box center [94, 488] width 98 height 14
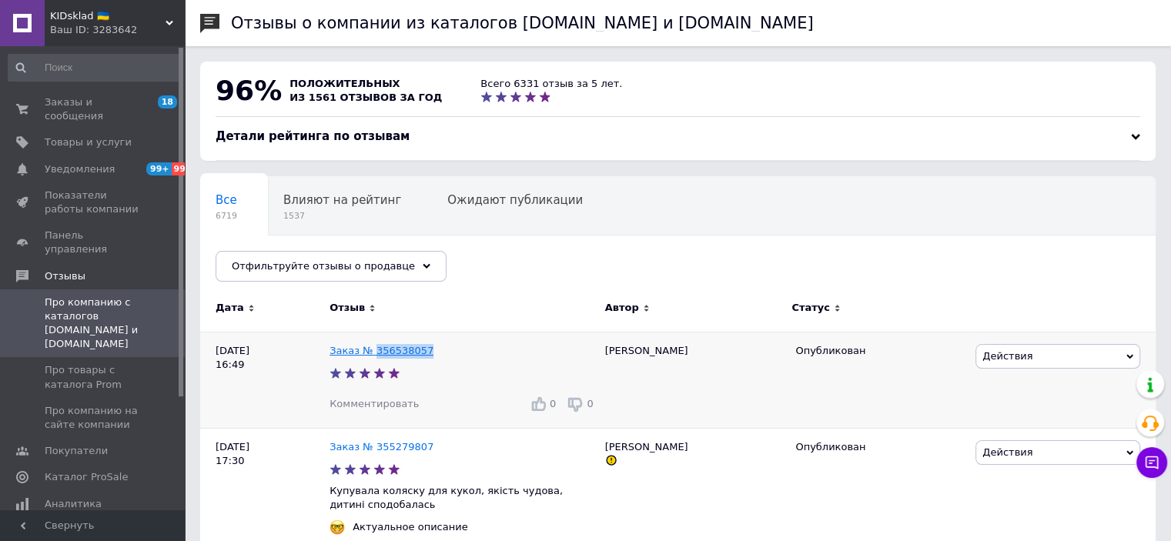
drag, startPoint x: 422, startPoint y: 348, endPoint x: 369, endPoint y: 356, distance: 53.7
click at [370, 356] on div "Заказ № 356538057" at bounding box center [463, 351] width 274 height 21
copy link "356538057"
click at [367, 403] on span "Комментировать" at bounding box center [373, 404] width 89 height 12
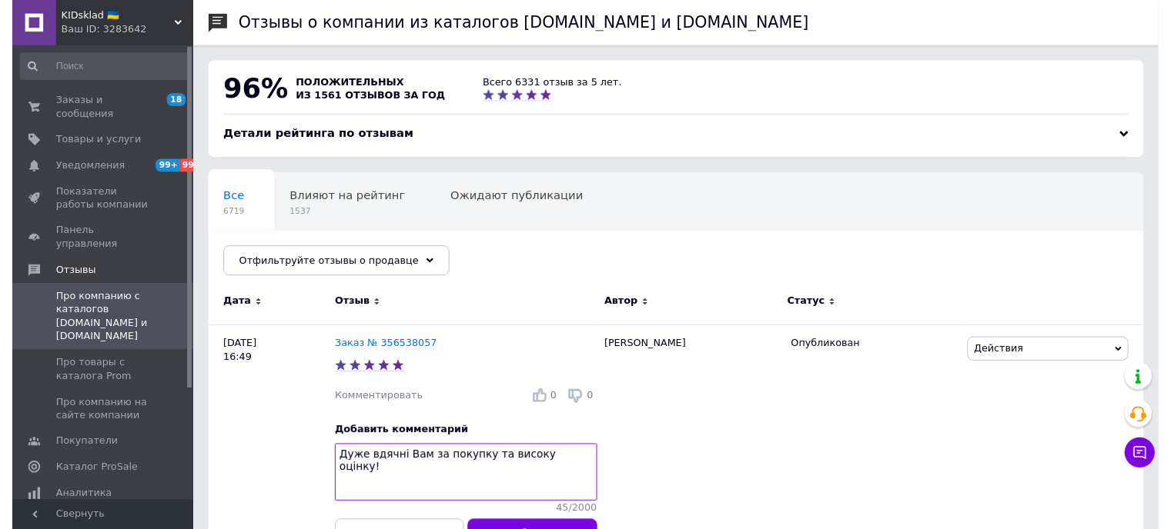
scroll to position [231, 0]
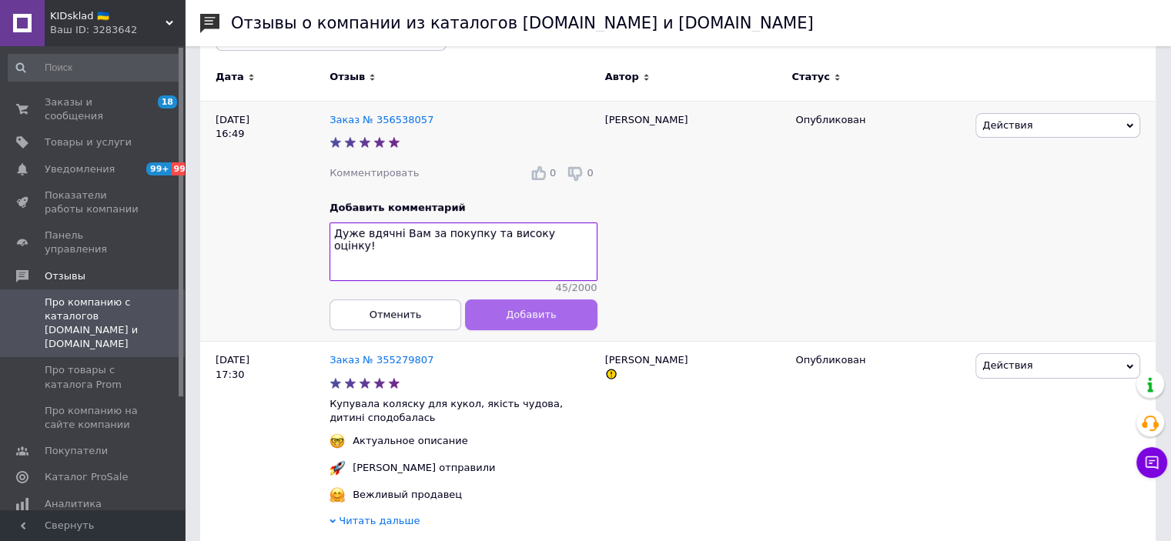
type textarea "Дуже вдячні Вам за покупку та високу оцінку!"
click at [514, 319] on span "Добавить" at bounding box center [531, 315] width 50 height 12
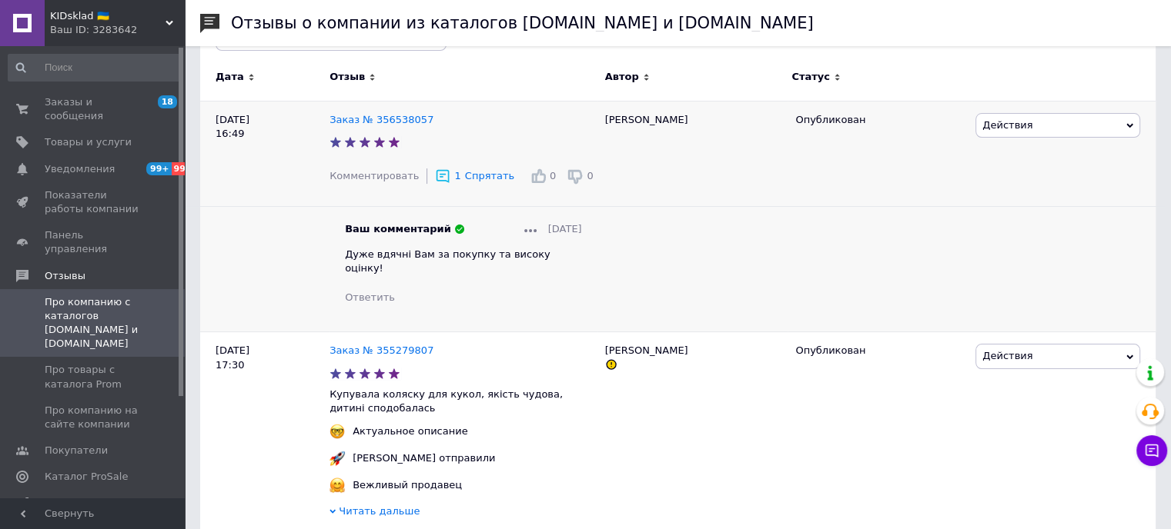
click at [78, 296] on span "Про компанию с каталогов Prom.ua и Bigl.ua" at bounding box center [94, 324] width 98 height 56
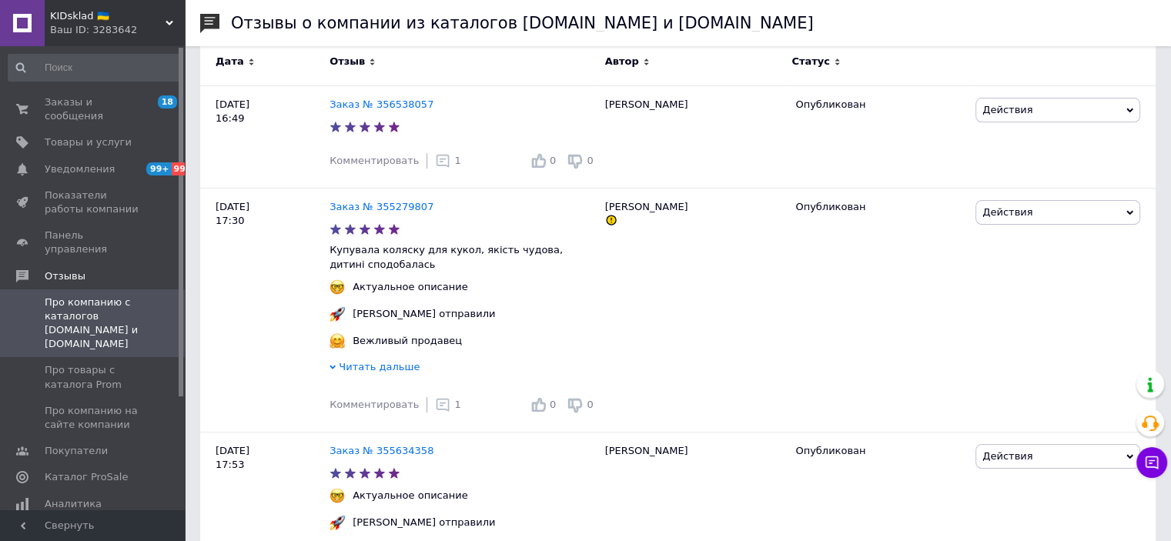
scroll to position [0, 0]
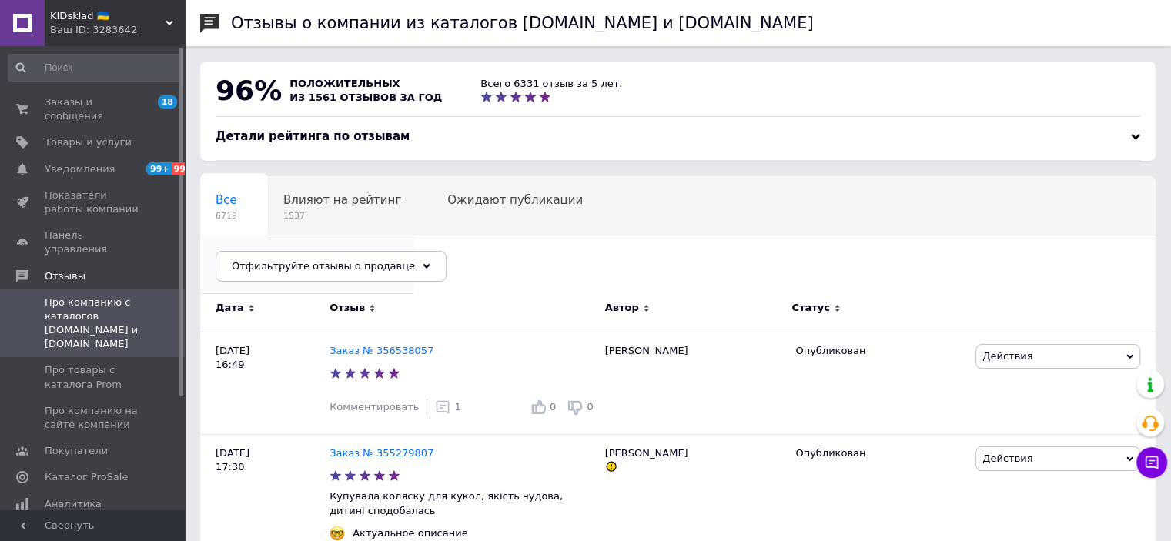
click at [382, 252] on span "Опубликованы без комме..." at bounding box center [298, 259] width 167 height 14
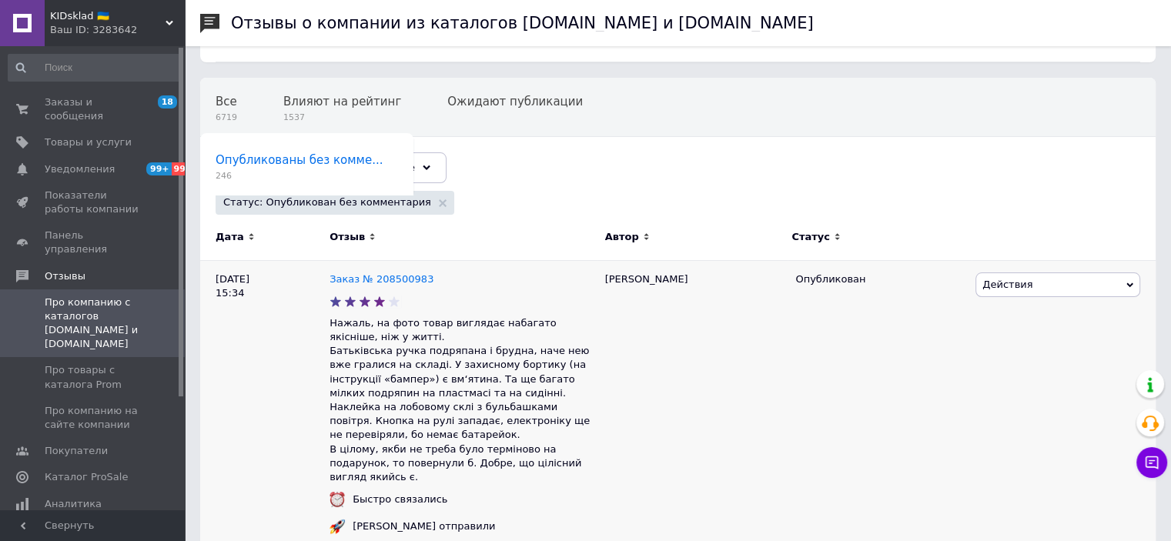
scroll to position [231, 0]
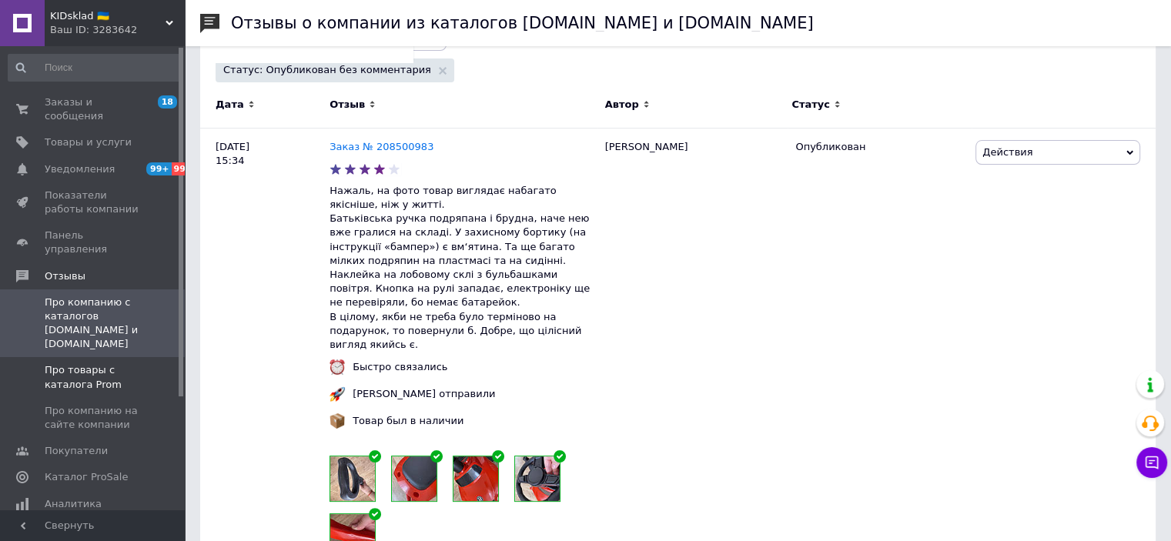
click at [65, 363] on span "Про товары с каталога Prom" at bounding box center [94, 377] width 98 height 28
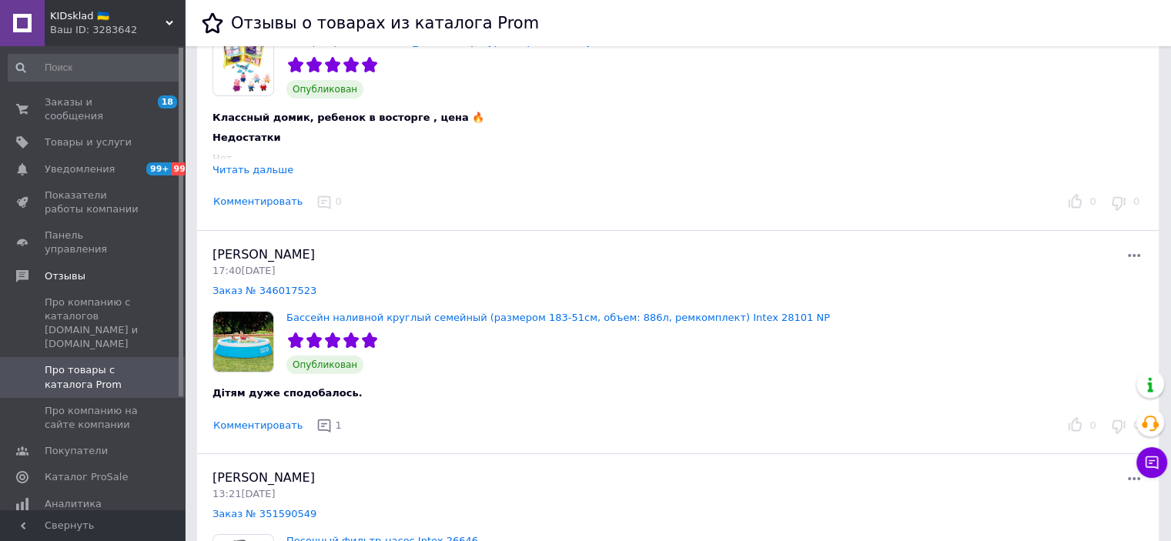
scroll to position [77, 0]
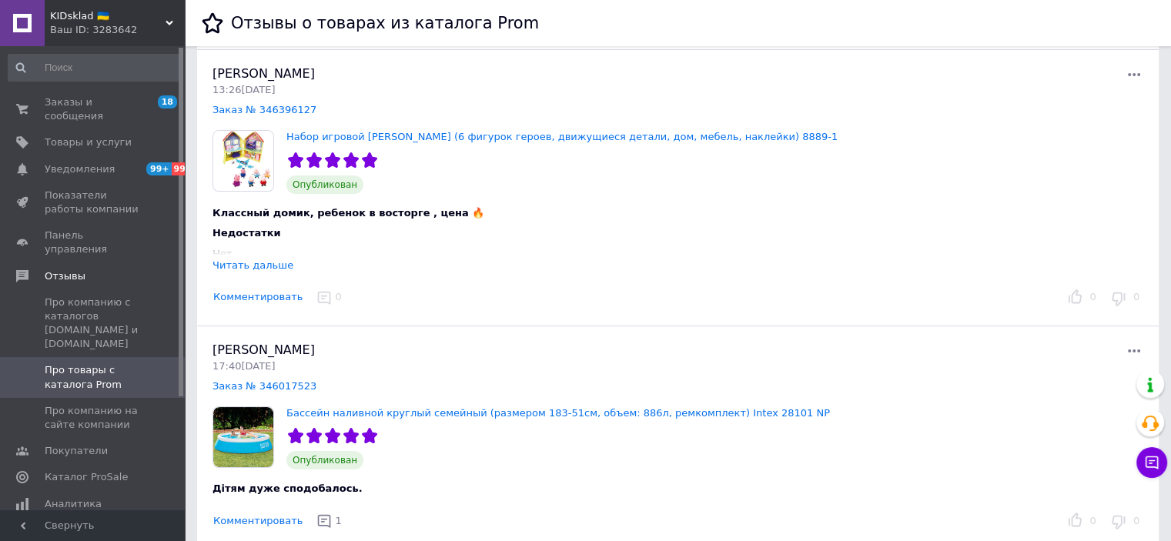
click at [264, 306] on div "Комментировать 0" at bounding box center [633, 298] width 850 height 24
click at [265, 304] on button "Комментировать" at bounding box center [257, 297] width 91 height 16
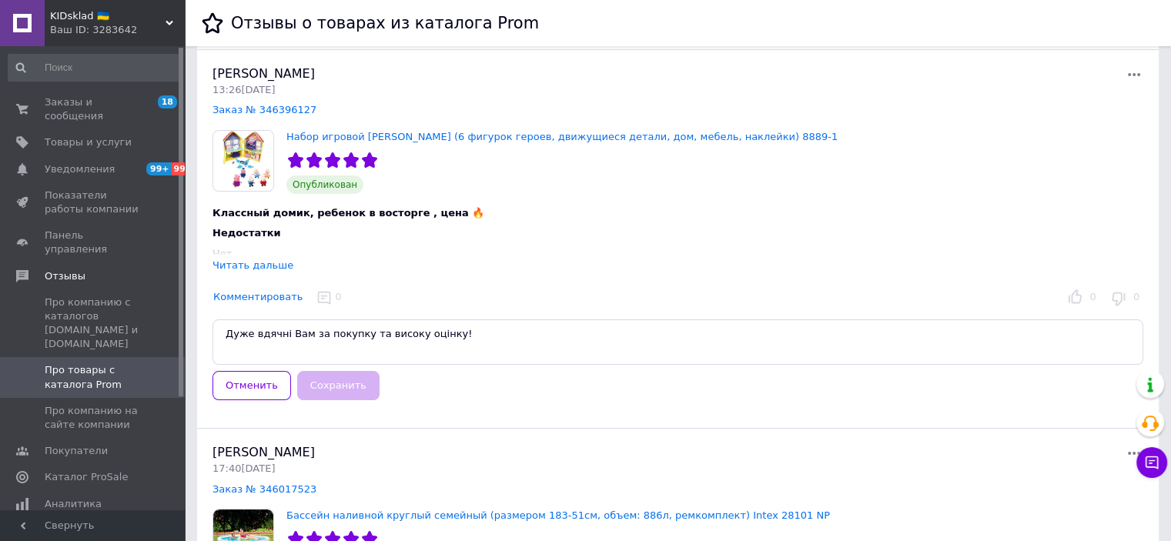
type textarea "Дуже вдячні Вам за покупку та високу оцінку!"
click at [323, 385] on button "Сохранить" at bounding box center [338, 386] width 82 height 30
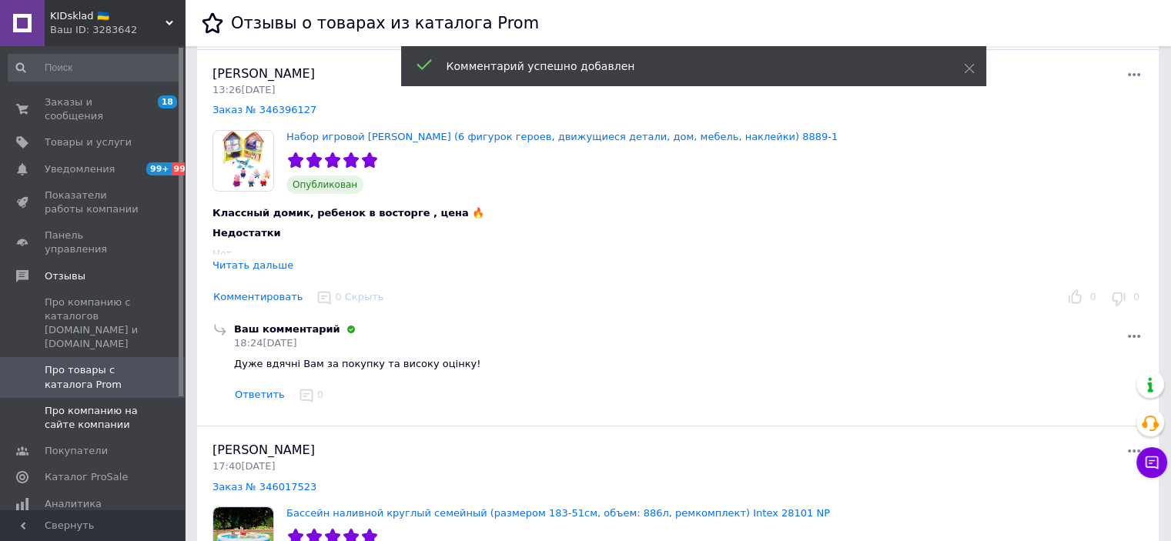
click at [112, 404] on span "Про компанию на сайте компании" at bounding box center [94, 418] width 98 height 28
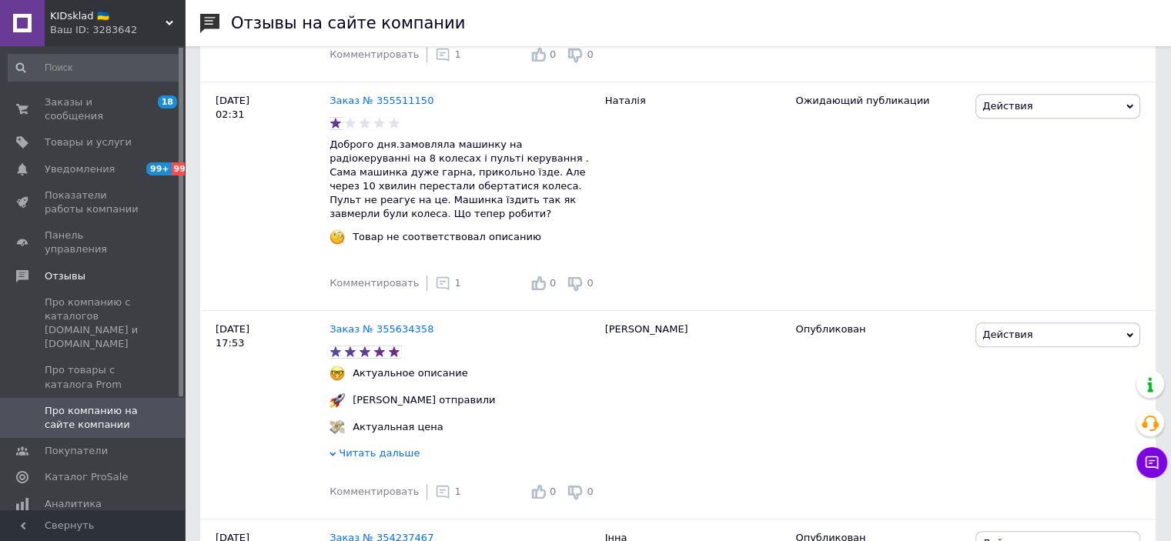
scroll to position [693, 0]
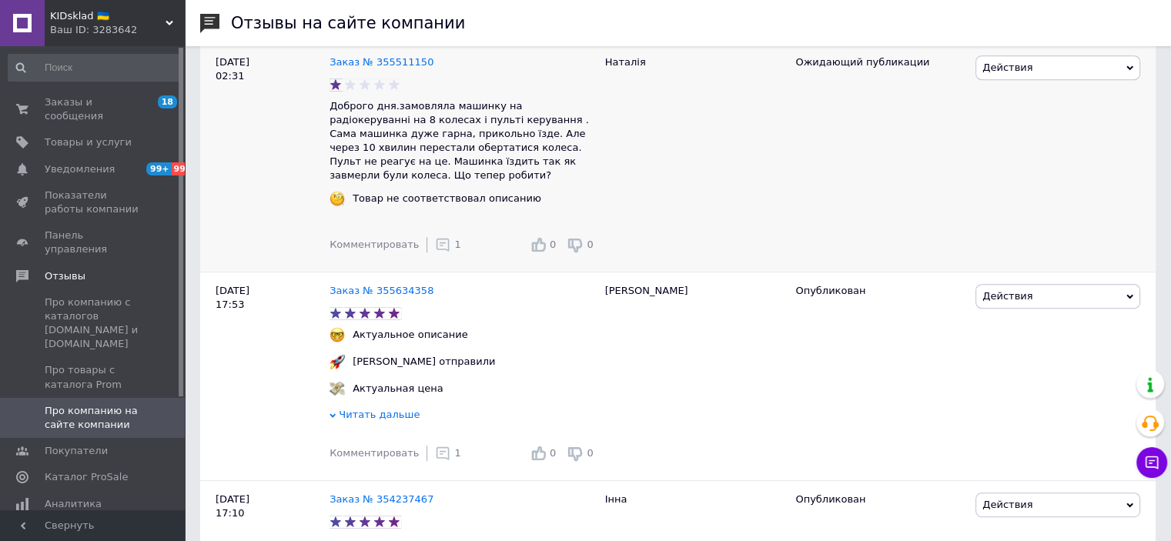
click at [435, 239] on icon at bounding box center [442, 244] width 15 height 15
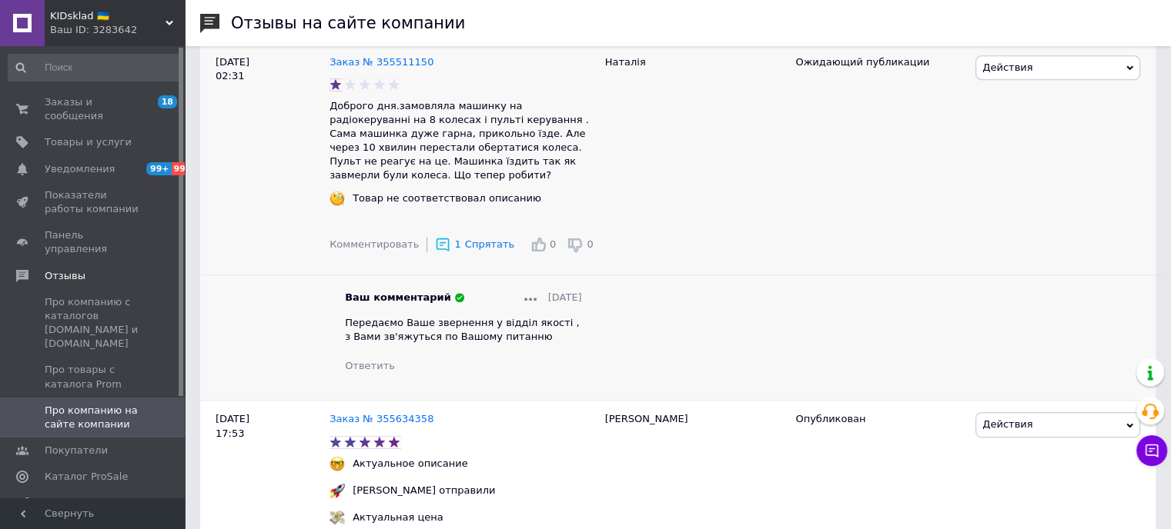
click at [435, 240] on icon at bounding box center [442, 244] width 15 height 15
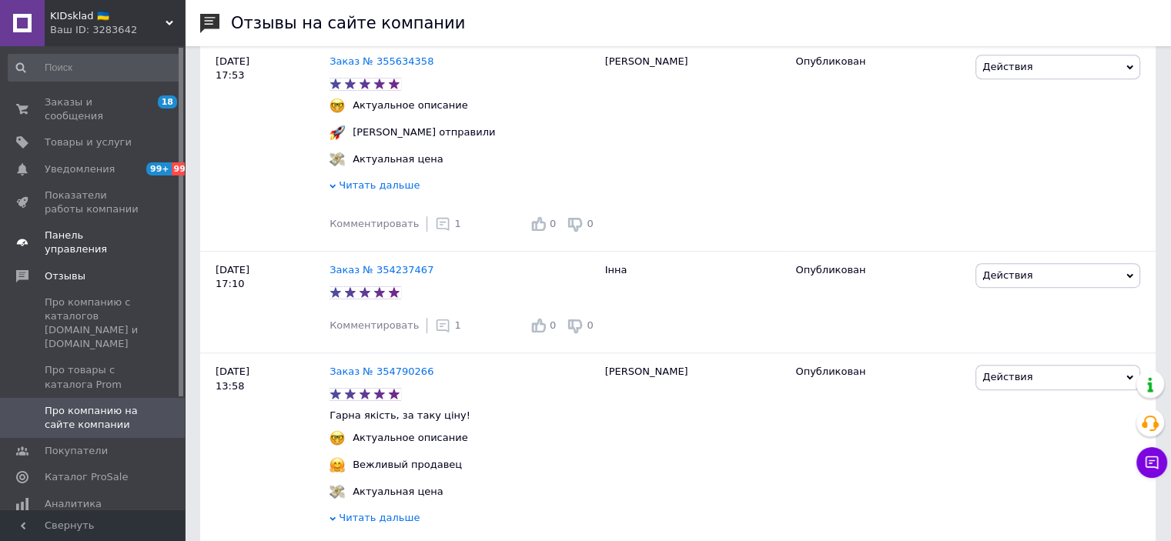
scroll to position [923, 0]
click at [89, 27] on div "Ваш ID: 3283642" at bounding box center [117, 30] width 135 height 14
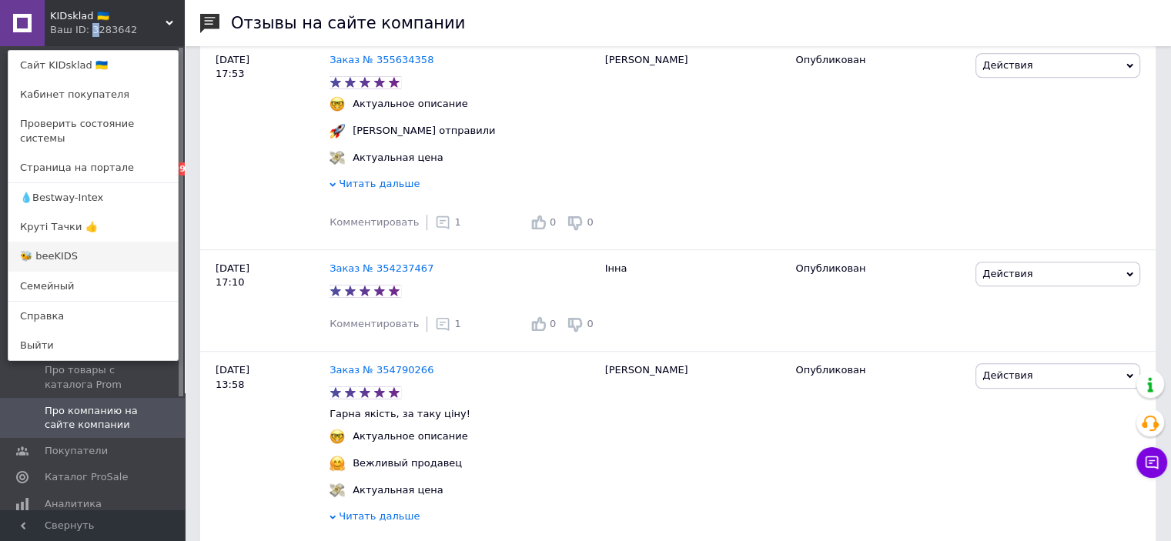
click at [63, 246] on link "🐝 beeKIDS" at bounding box center [92, 256] width 169 height 29
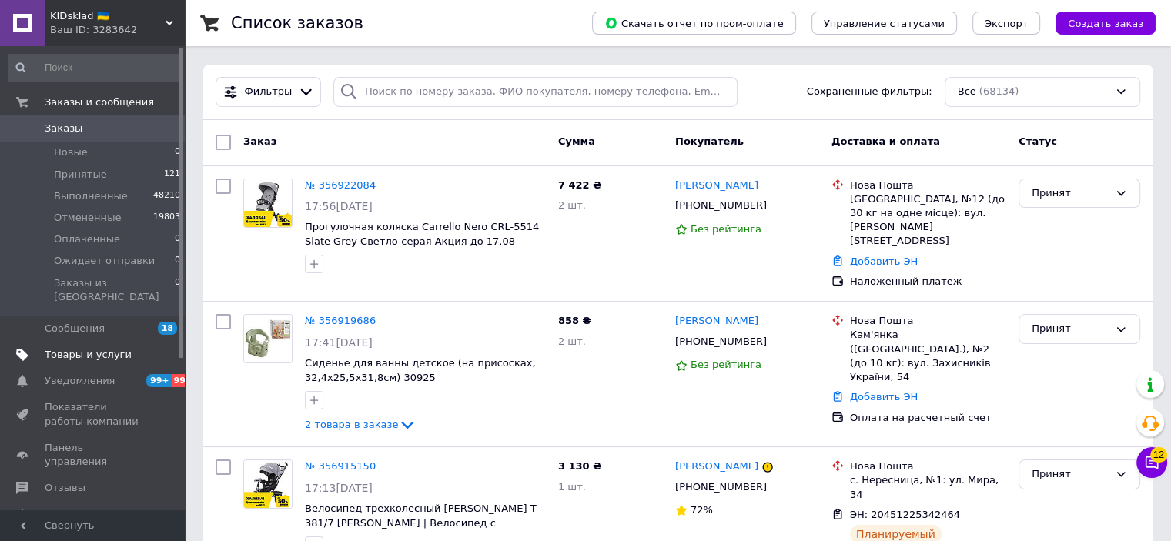
click at [82, 348] on span "Товары и услуги" at bounding box center [88, 355] width 87 height 14
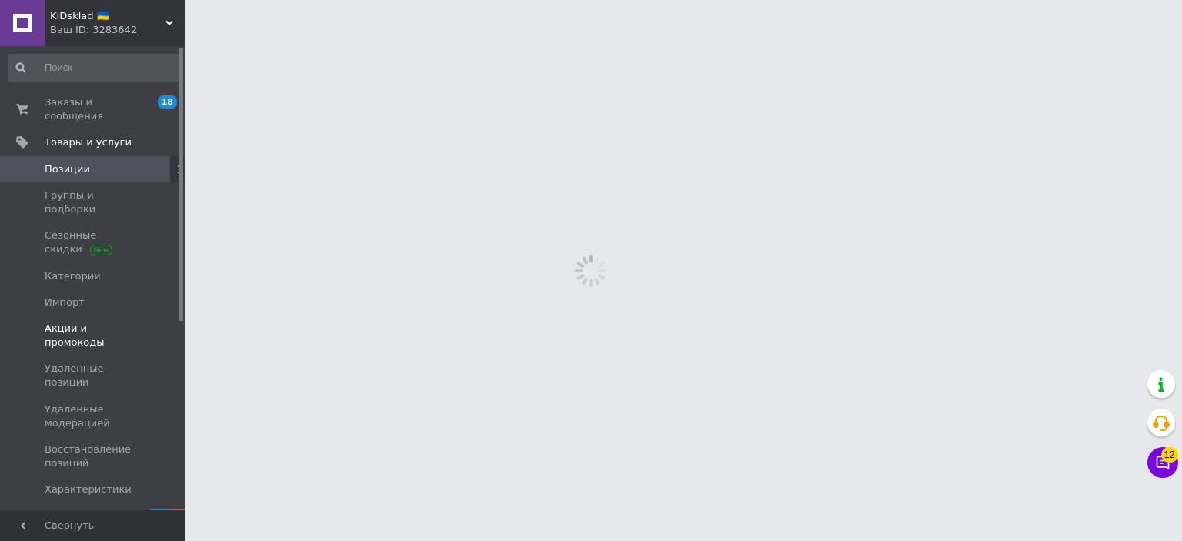
click at [102, 316] on link "Акции и промокоды" at bounding box center [94, 336] width 189 height 40
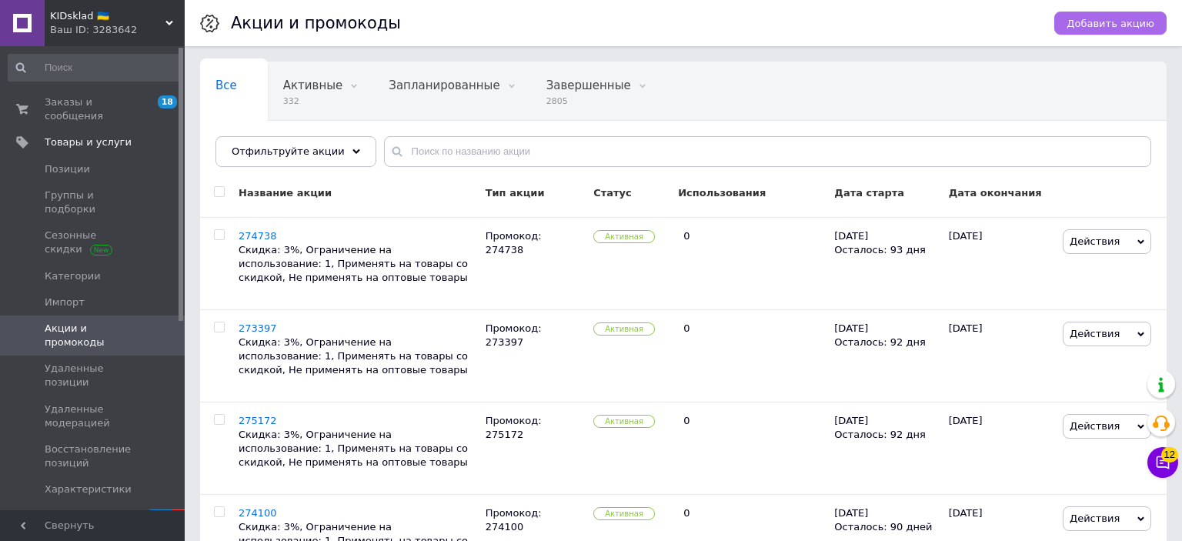
click at [1107, 22] on span "Добавить акцию" at bounding box center [1111, 24] width 88 height 12
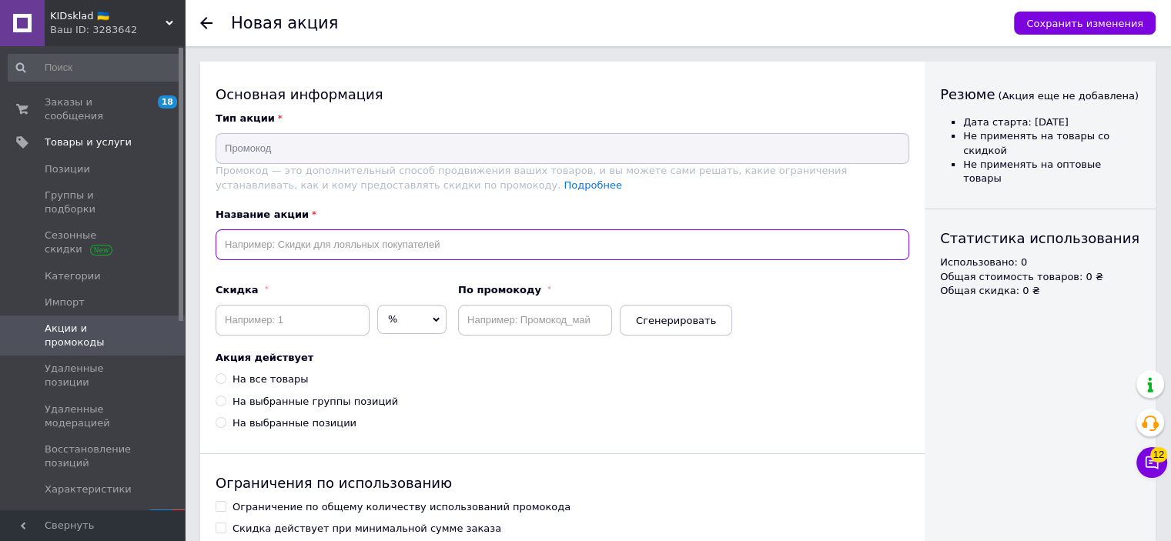
click at [329, 244] on input "text" at bounding box center [561, 244] width 693 height 31
paste input "276252"
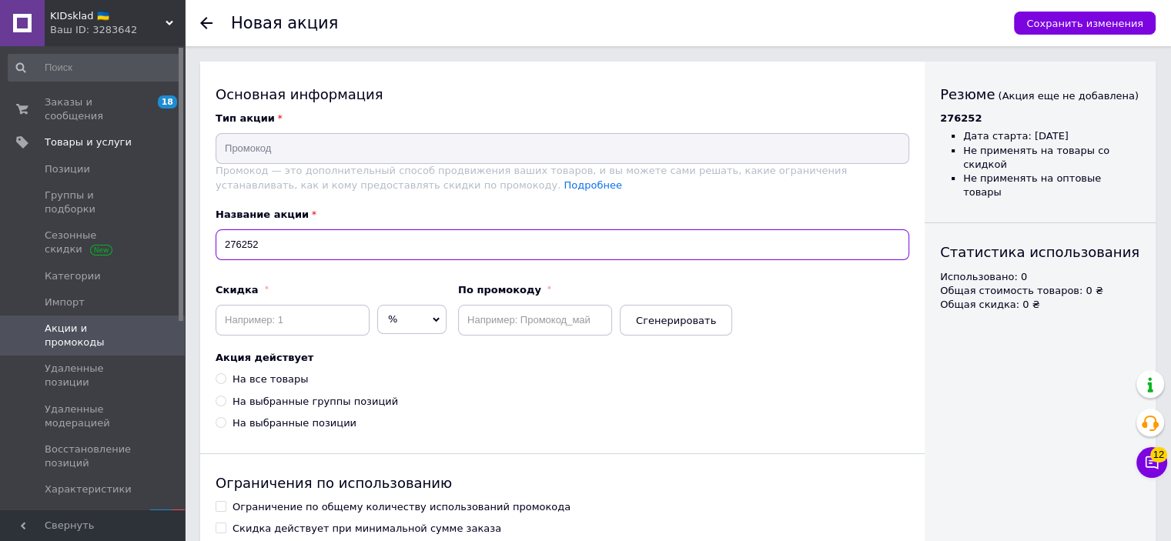
type input "276252"
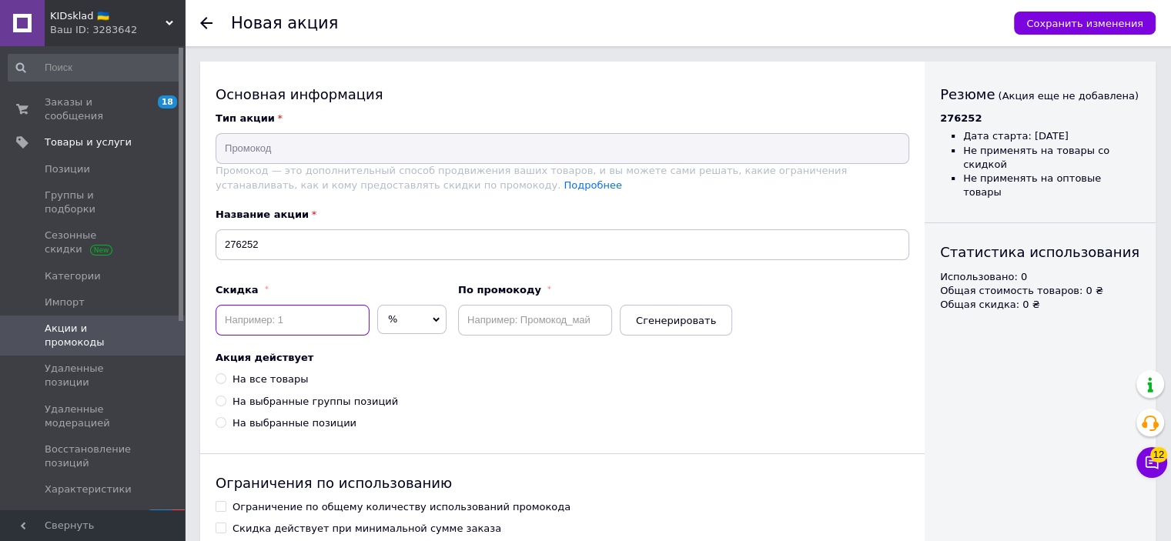
click at [277, 319] on input at bounding box center [292, 320] width 154 height 31
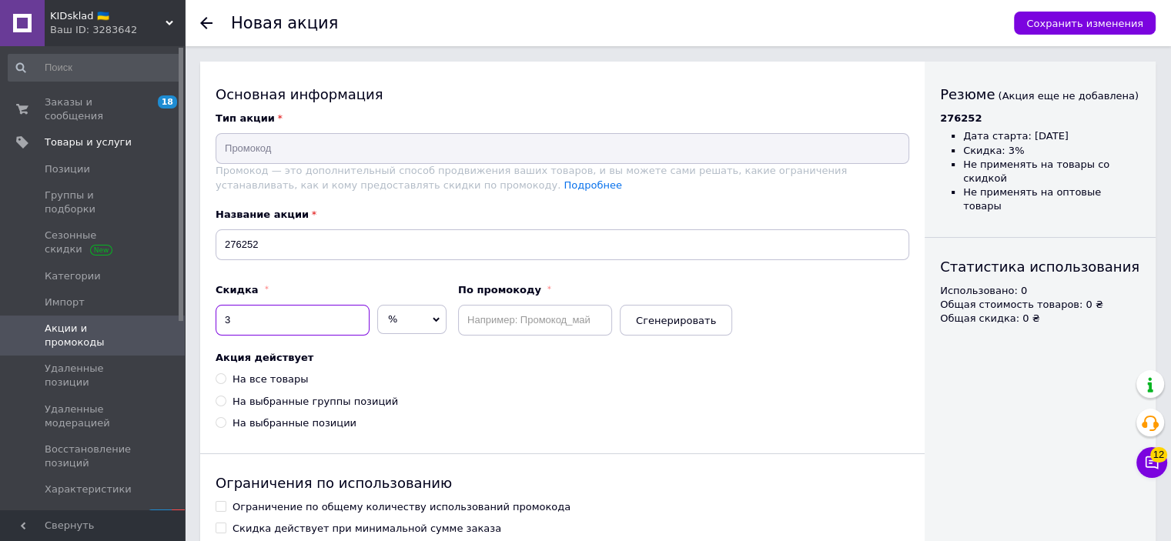
type input "3"
drag, startPoint x: 498, startPoint y: 307, endPoint x: 476, endPoint y: 338, distance: 38.0
click at [497, 306] on input "text" at bounding box center [535, 320] width 154 height 31
paste input "276252"
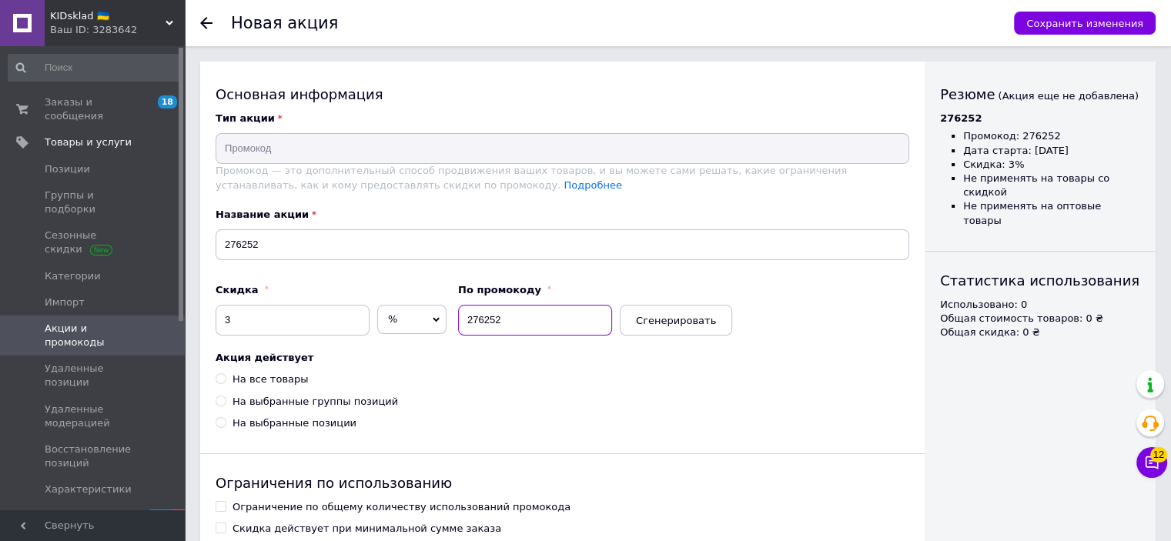
type input "276252"
click at [274, 377] on div "На все товары" at bounding box center [269, 379] width 75 height 14
click at [225, 377] on input "На все товары" at bounding box center [220, 378] width 10 height 10
radio input "true"
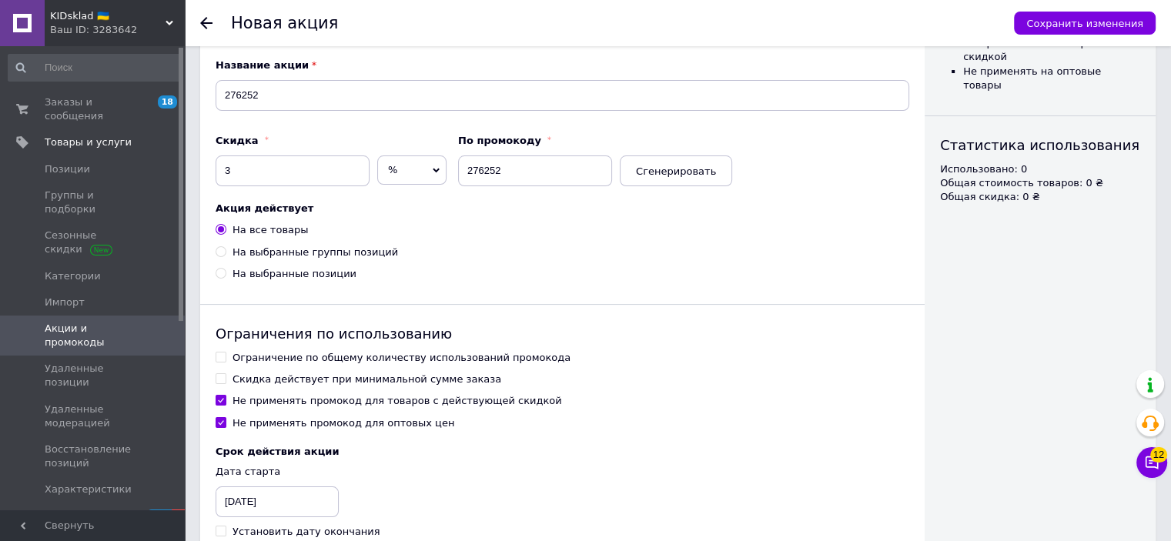
scroll to position [232, 0]
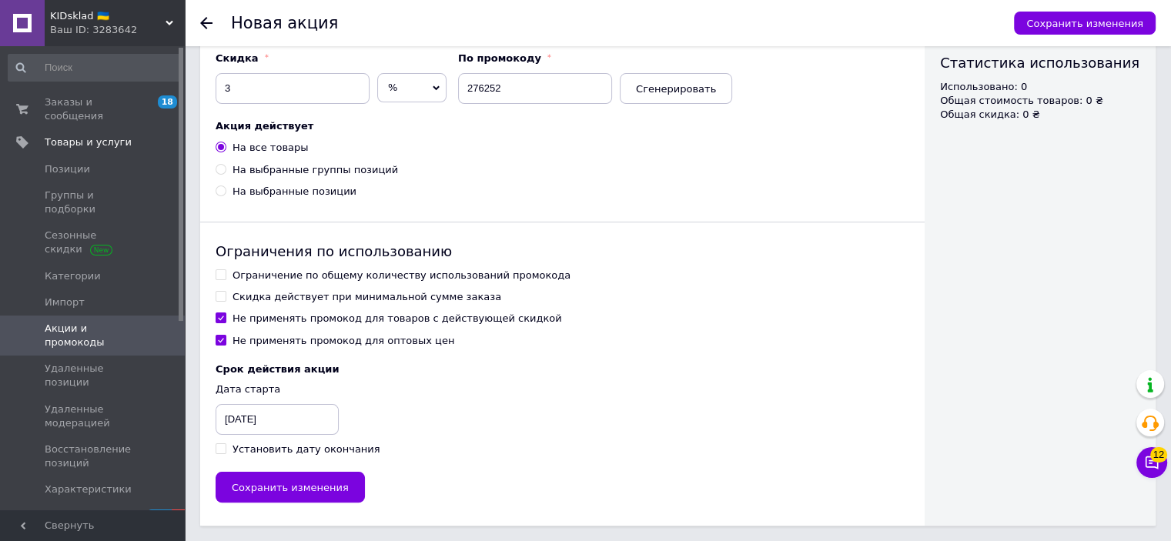
click at [269, 274] on div "Ограничение по общему количеству использований промокода" at bounding box center [401, 276] width 338 height 14
click at [225, 274] on input "Ограничение по общему количеству использований промокода" at bounding box center [220, 274] width 10 height 10
checkbox input "true"
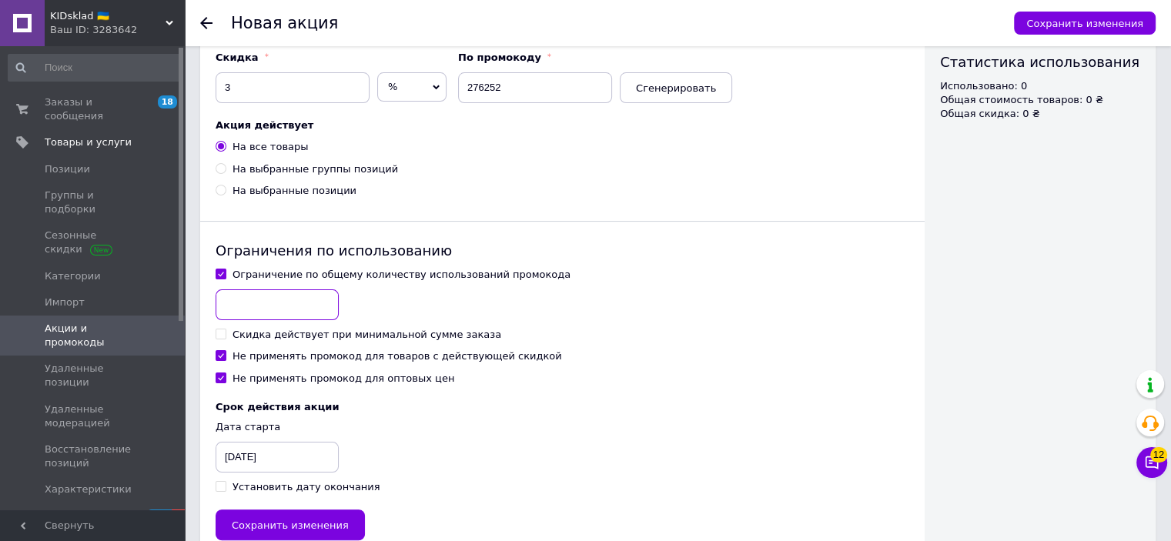
click at [269, 308] on input at bounding box center [276, 304] width 123 height 31
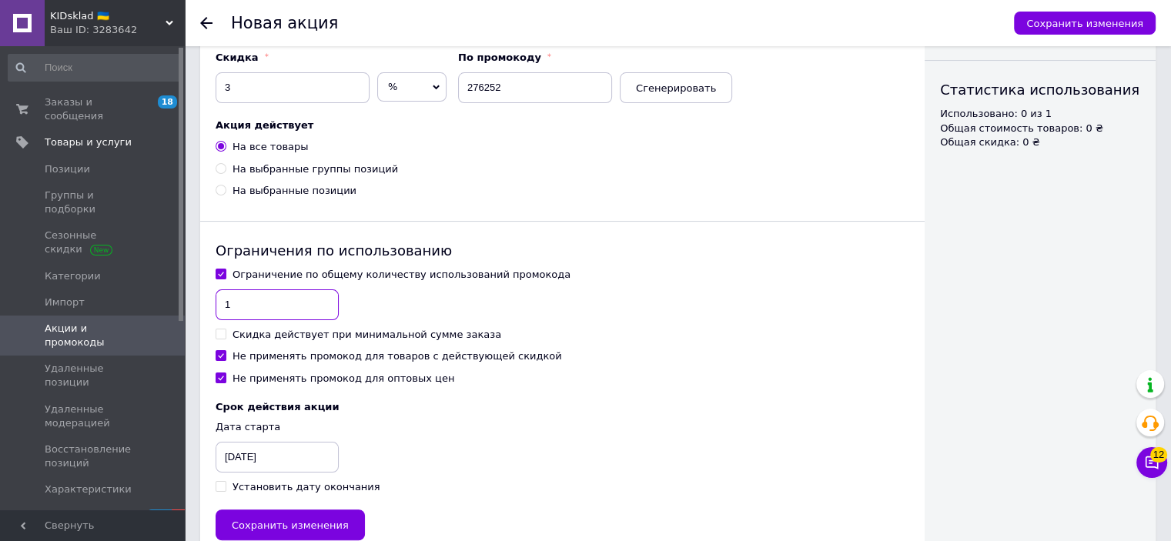
type input "1"
click at [262, 359] on div "Не применять промокод для товаров с действующей скидкой" at bounding box center [396, 356] width 329 height 14
click at [225, 359] on input "Не применять промокод для товаров с действующей скидкой" at bounding box center [220, 355] width 10 height 10
checkbox input "false"
click at [271, 487] on div "Установить дату окончания" at bounding box center [306, 487] width 148 height 14
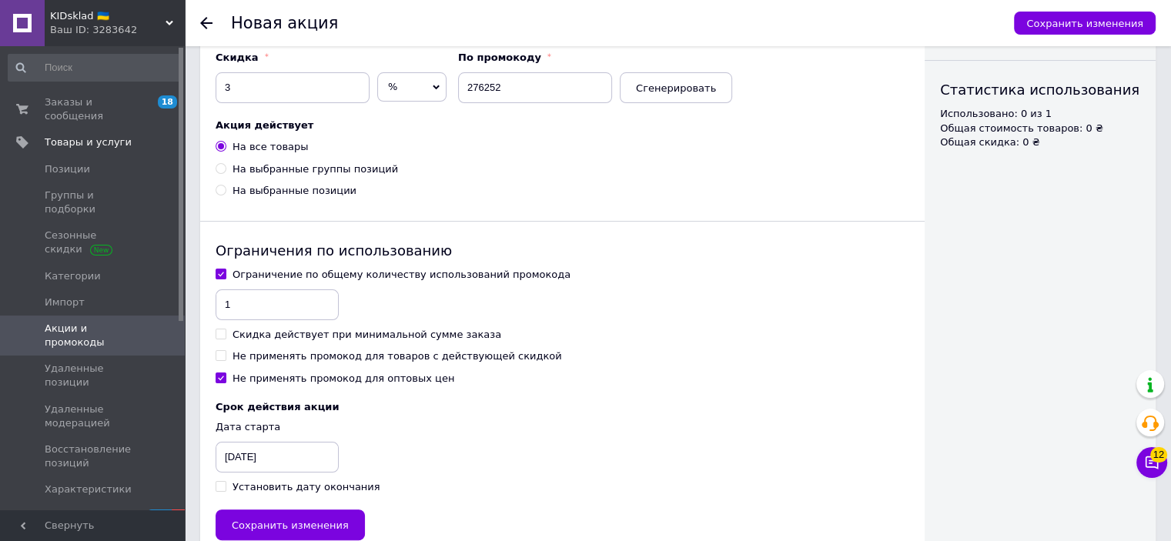
click at [225, 487] on input "Установить дату окончания" at bounding box center [220, 486] width 10 height 10
checkbox input "true"
click at [244, 455] on div "[DATE]" at bounding box center [253, 457] width 77 height 31
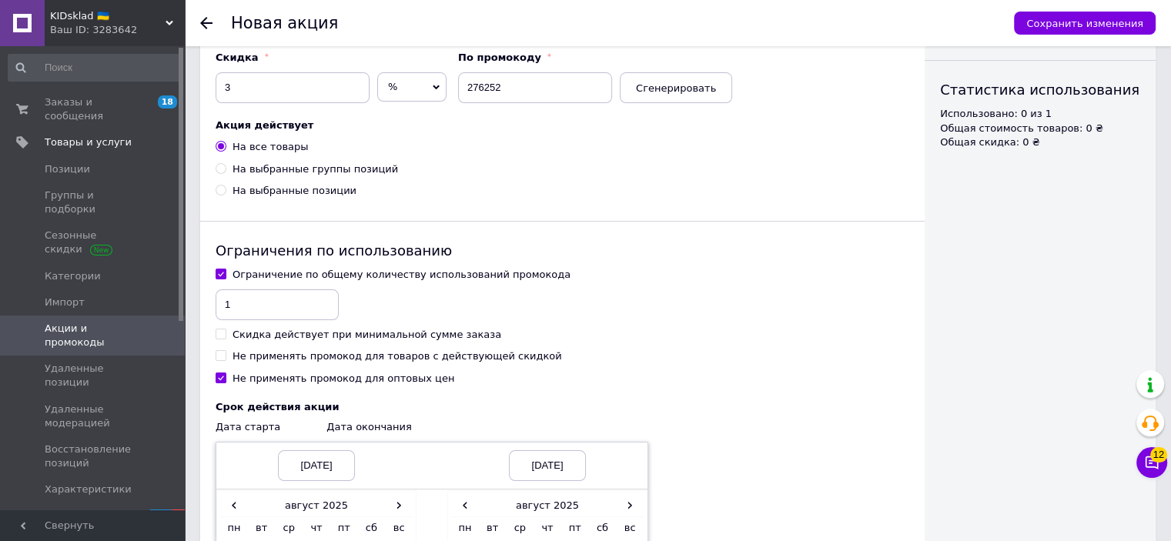
scroll to position [410, 0]
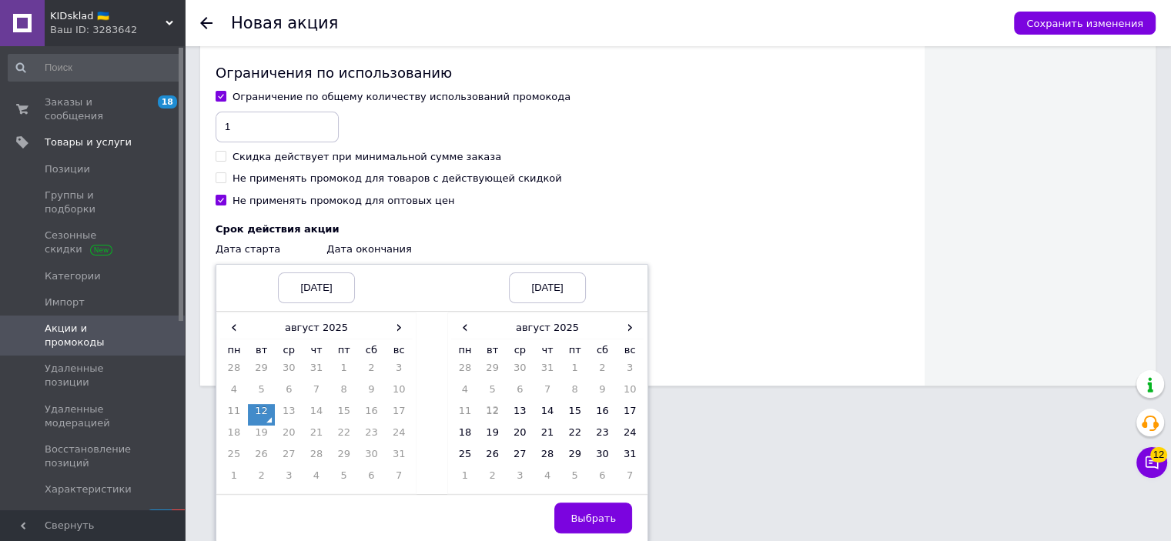
click at [268, 418] on td "12" at bounding box center [262, 415] width 28 height 22
click at [626, 330] on span "›" at bounding box center [630, 327] width 28 height 22
click at [533, 414] on td "13" at bounding box center [547, 415] width 28 height 22
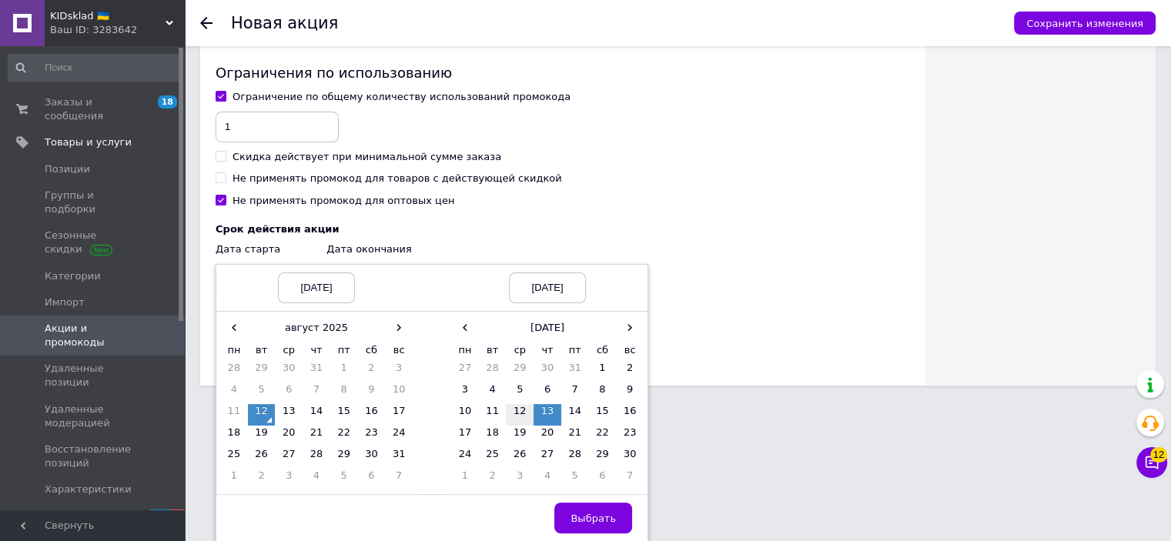
click at [522, 411] on td "12" at bounding box center [520, 415] width 28 height 22
click at [590, 513] on span "Выбрать" at bounding box center [592, 519] width 45 height 12
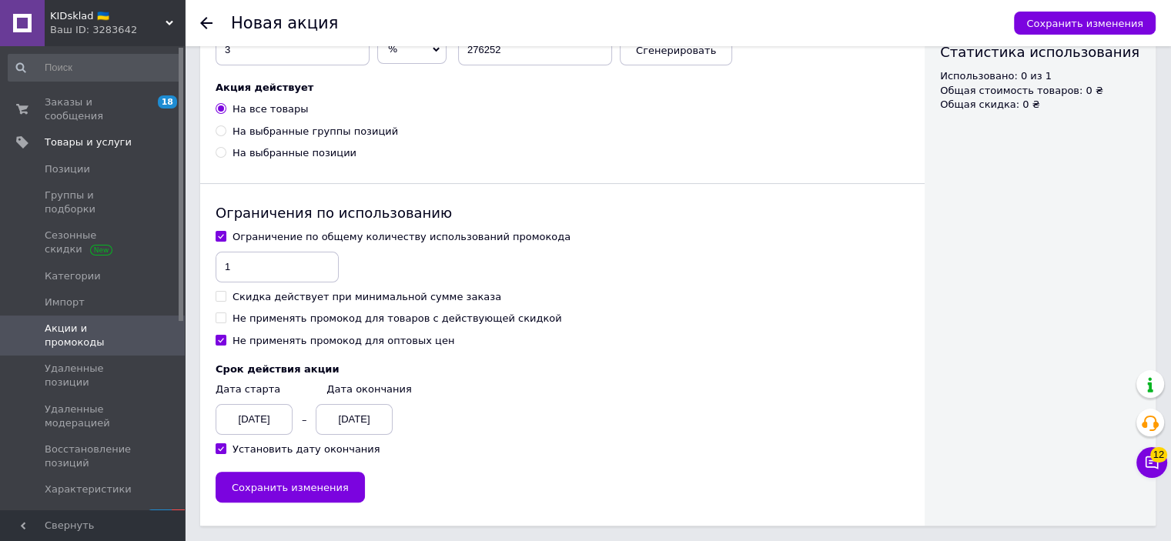
scroll to position [271, 0]
click at [294, 486] on span "Сохранить изменения" at bounding box center [290, 488] width 117 height 12
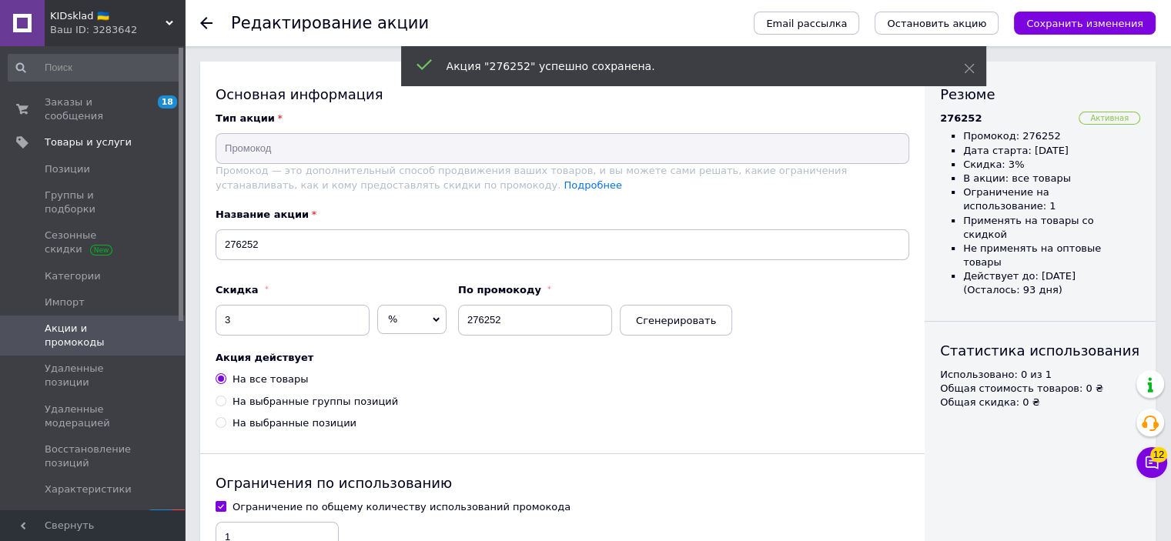
click at [127, 322] on span "Акции и промокоды" at bounding box center [94, 336] width 98 height 28
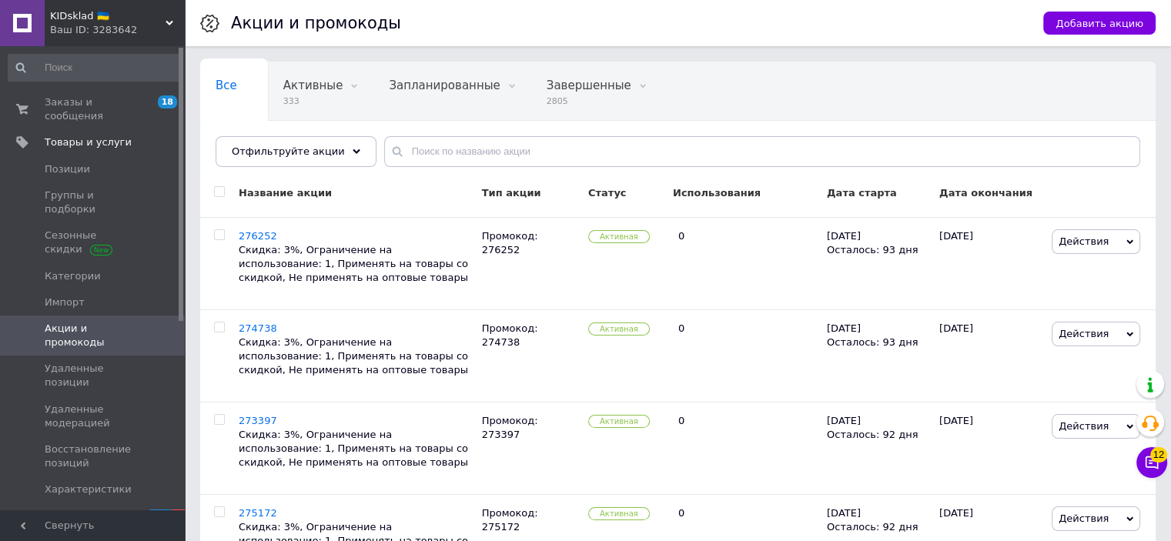
click at [105, 30] on div "Ваш ID: 3283642" at bounding box center [117, 30] width 135 height 14
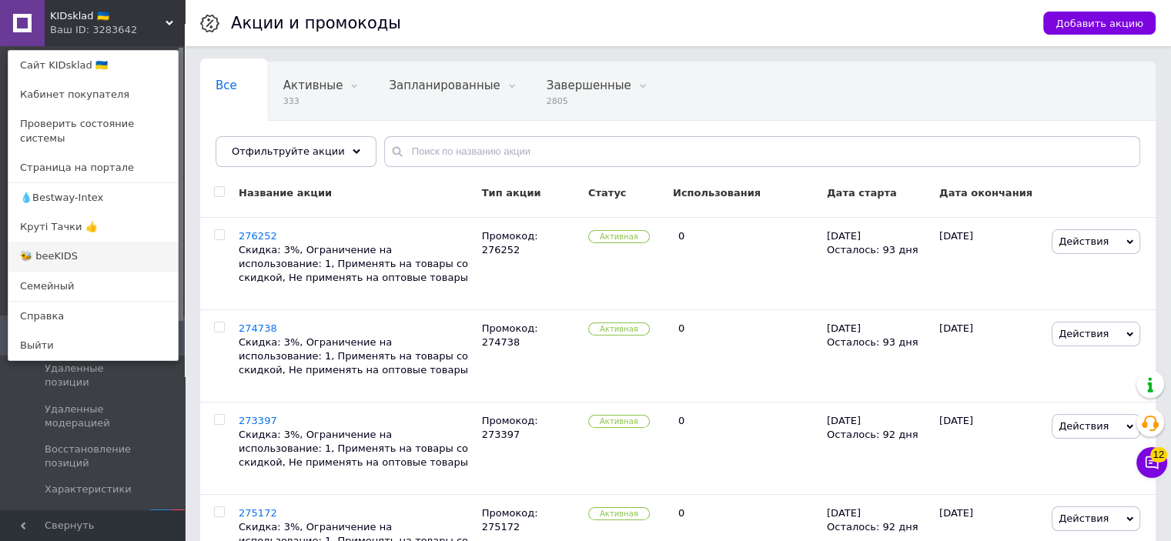
click at [75, 249] on link "🐝 beeKIDS" at bounding box center [92, 256] width 169 height 29
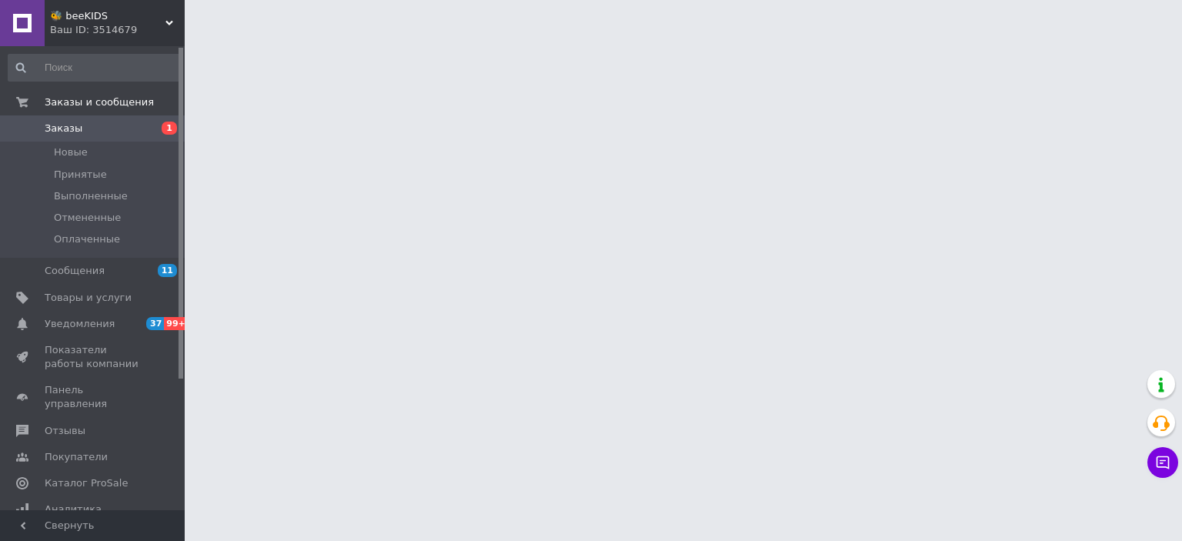
click at [82, 418] on link "Отзывы" at bounding box center [94, 431] width 189 height 26
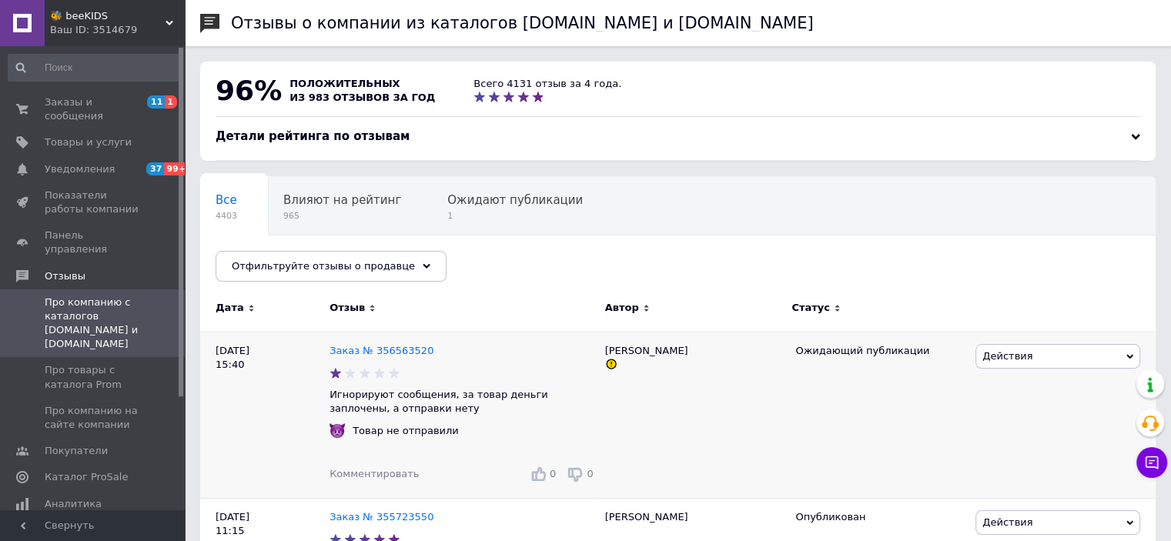
scroll to position [77, 0]
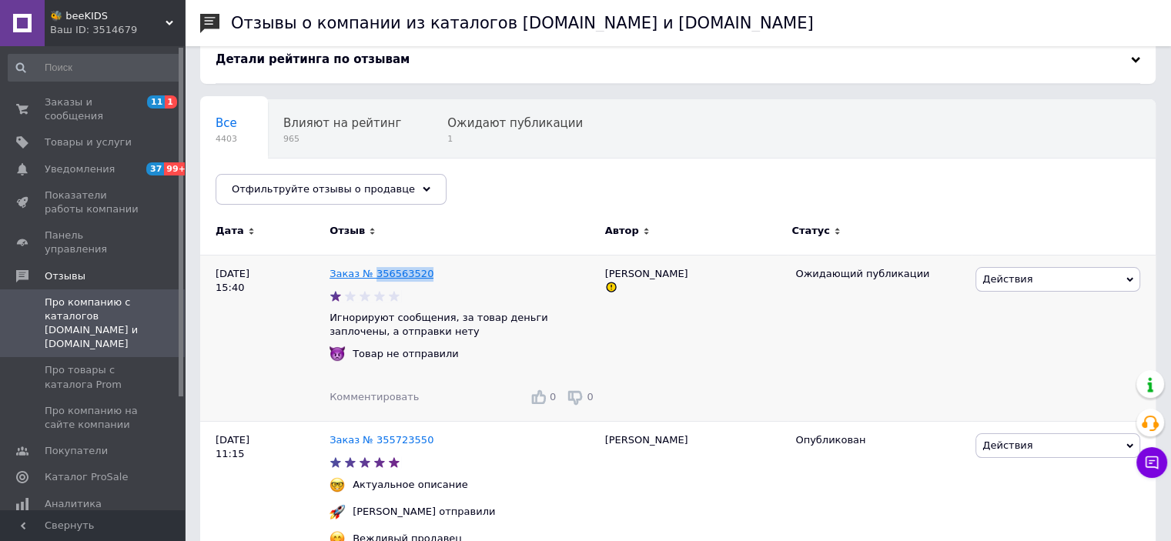
drag, startPoint x: 424, startPoint y: 276, endPoint x: 369, endPoint y: 279, distance: 54.7
click at [369, 279] on div "Заказ № 356563520" at bounding box center [463, 274] width 274 height 21
copy link "356563520"
click at [379, 400] on span "Комментировать" at bounding box center [373, 397] width 89 height 12
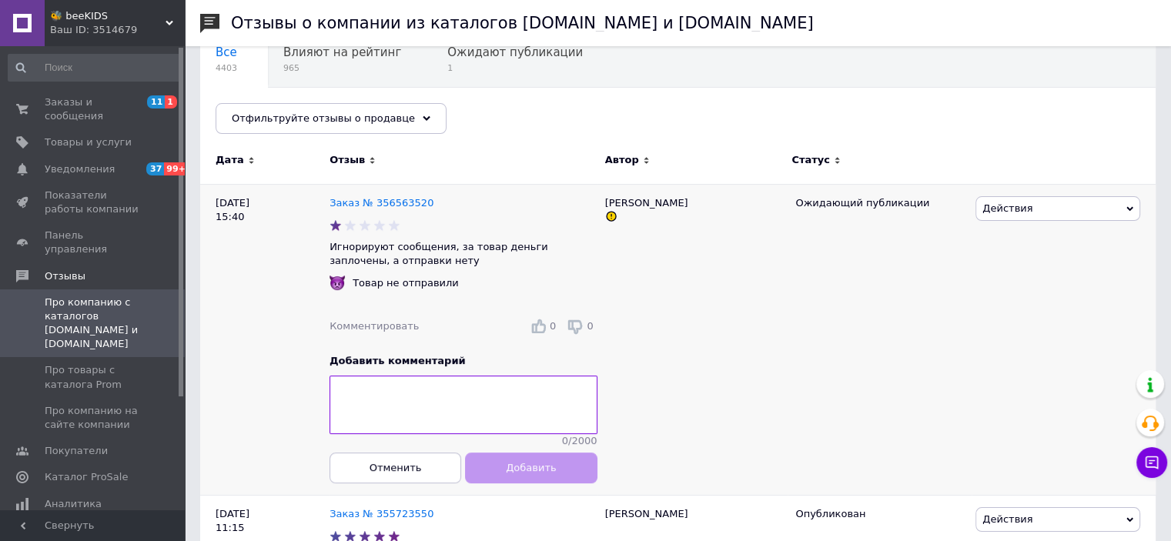
scroll to position [231, 0]
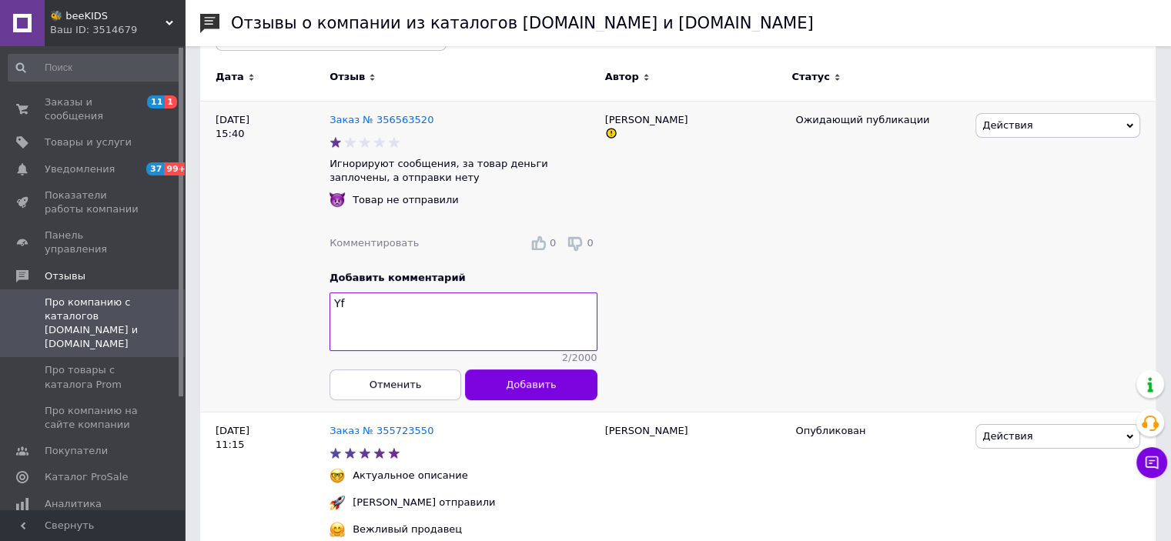
type textarea "Y"
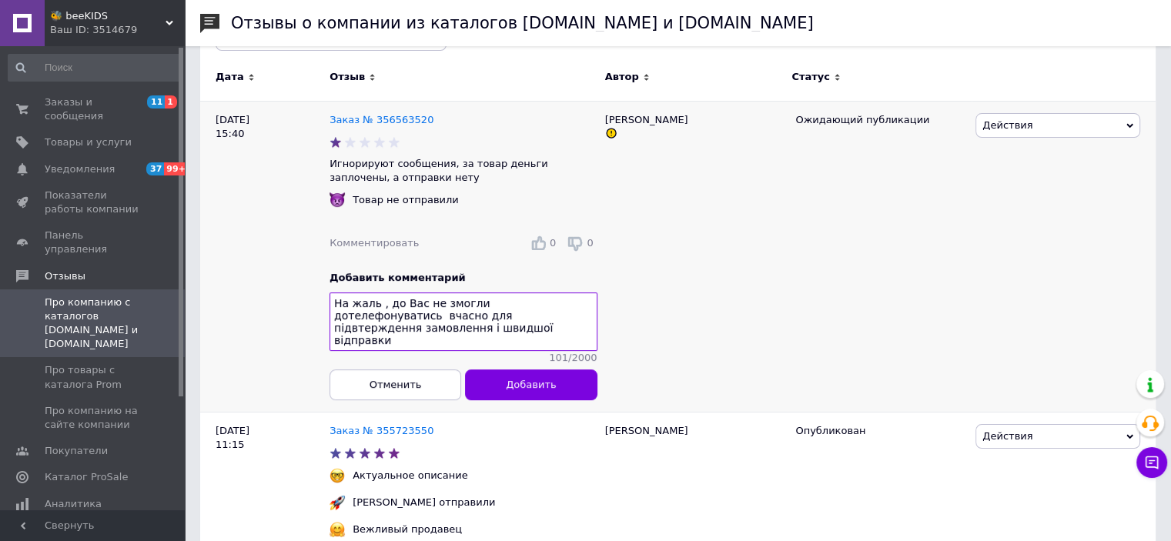
click at [409, 322] on textarea "На жаль , до Вас не змогли дотелефонуватись вчасно для підвтерждення замовлення…" at bounding box center [463, 321] width 268 height 58
click at [435, 325] on textarea "На жаль , до Вас не змогли дотелефонуватись вчасно для підтверждення замовлення…" at bounding box center [463, 321] width 268 height 58
click at [460, 341] on textarea "На жаль , до Вас не змогли дотелефонуватись вчасно для підтвердження замовлення…" at bounding box center [463, 321] width 268 height 58
type textarea "На жаль , до Вас не змогли дотелефонуватись вчасно для підтвердження замовлення…"
click at [524, 390] on span "Добавить" at bounding box center [531, 385] width 50 height 12
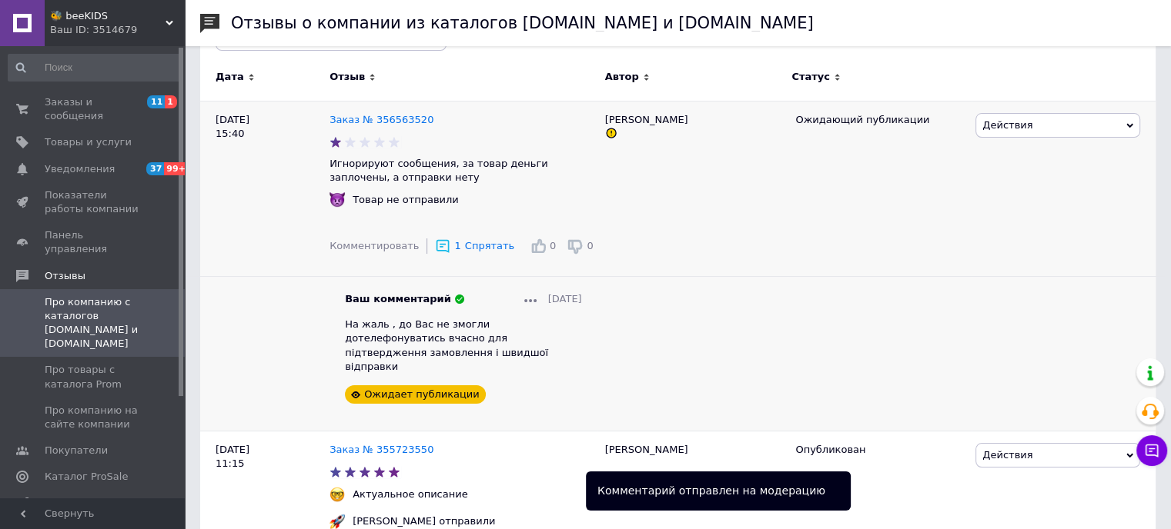
click at [108, 301] on span "Про компанию с каталогов Prom.ua и Bigl.ua" at bounding box center [94, 324] width 98 height 56
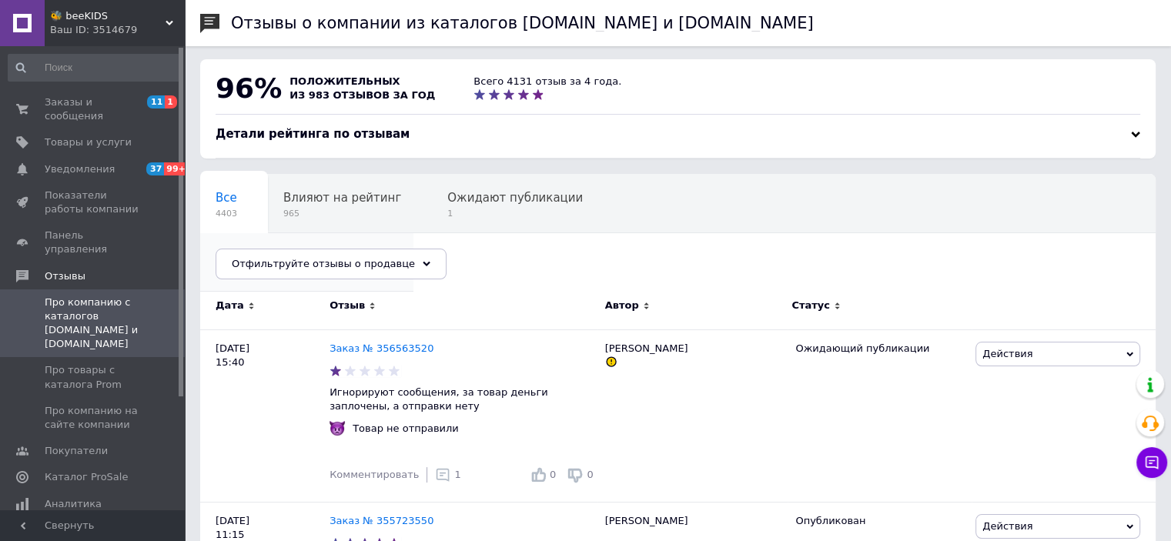
scroll to position [0, 0]
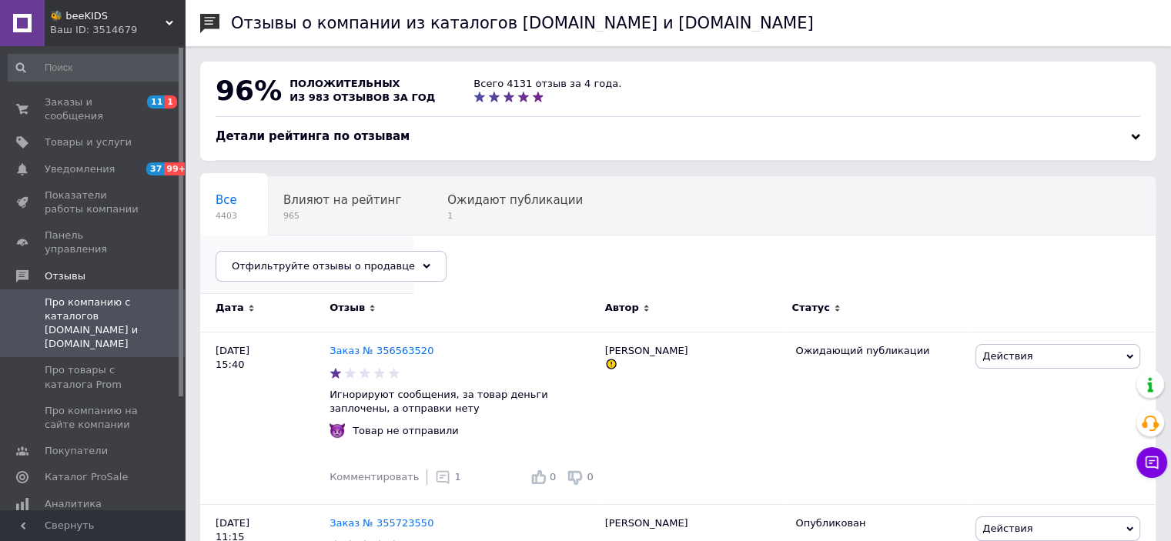
click at [382, 252] on span "Опубликованы без комме..." at bounding box center [298, 259] width 167 height 14
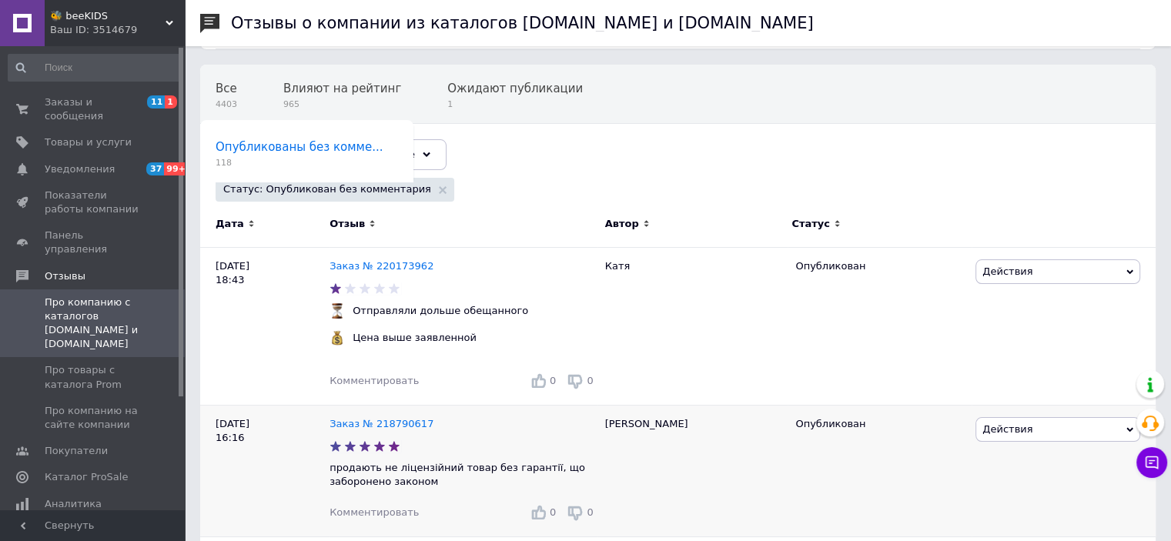
scroll to position [308, 0]
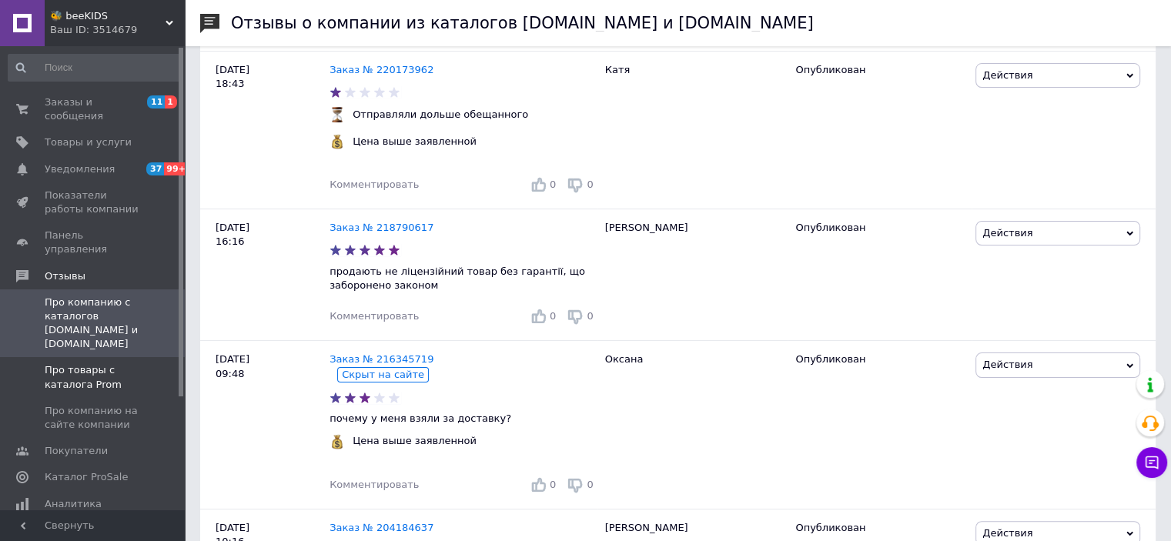
click at [95, 363] on span "Про товары с каталога Prom" at bounding box center [94, 377] width 98 height 28
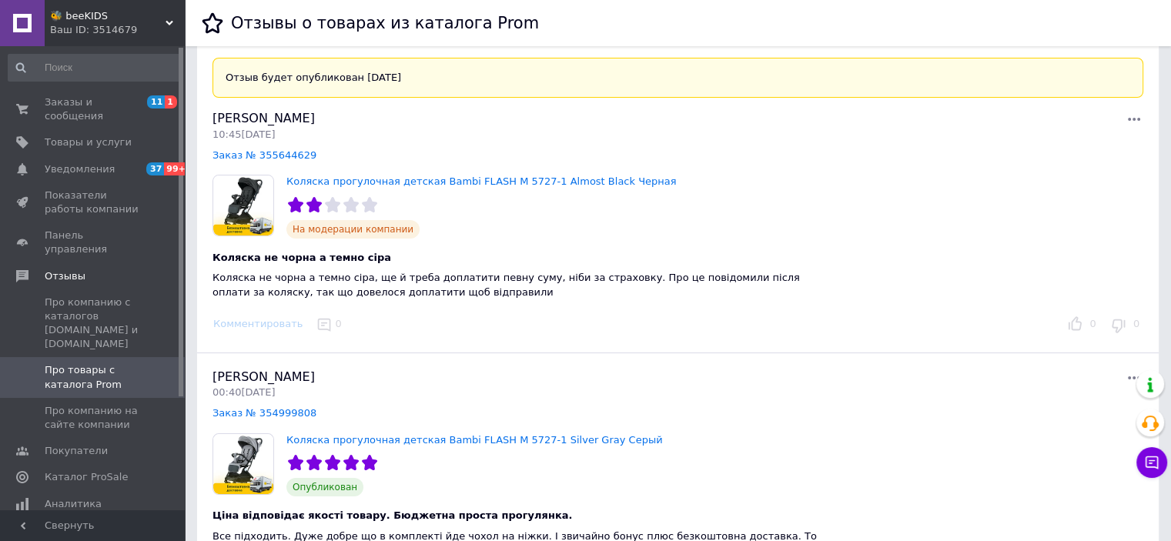
scroll to position [77, 0]
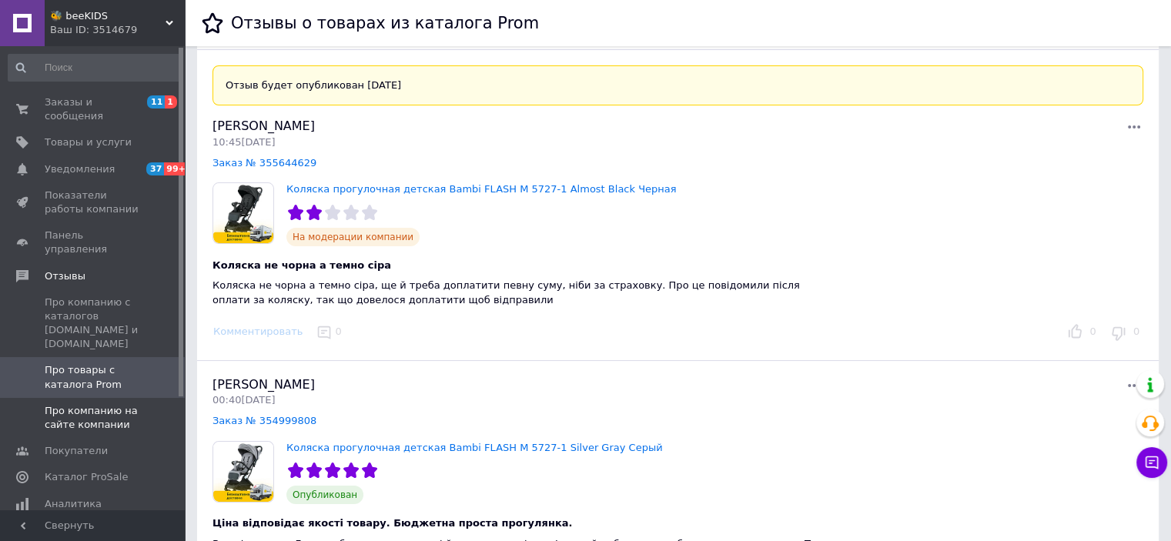
click at [117, 404] on span "Про компанию на сайте компании" at bounding box center [94, 418] width 98 height 28
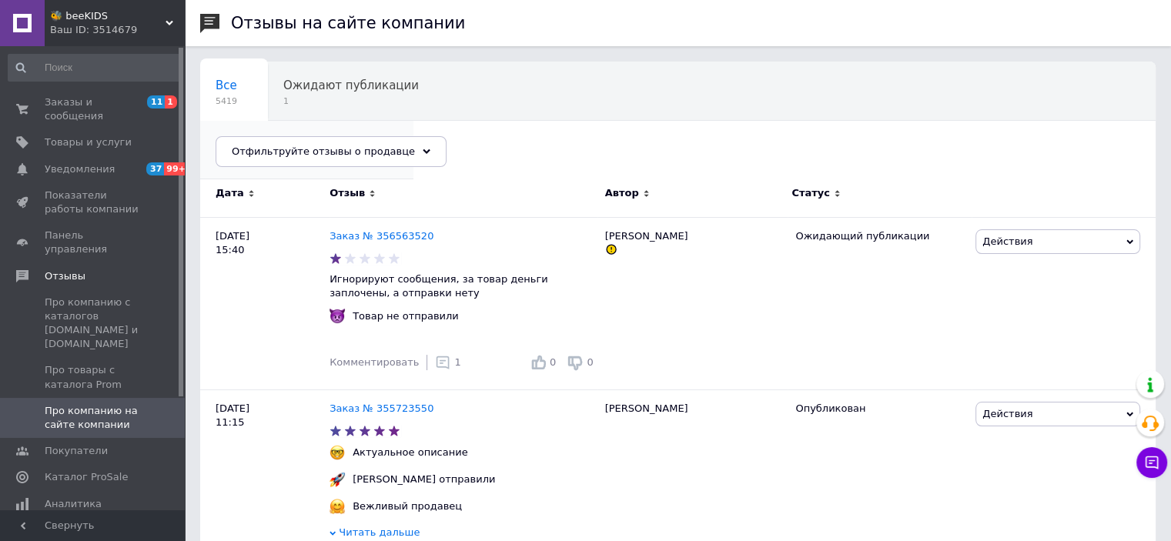
click at [382, 137] on span "Опубликованы без комме..." at bounding box center [298, 144] width 167 height 14
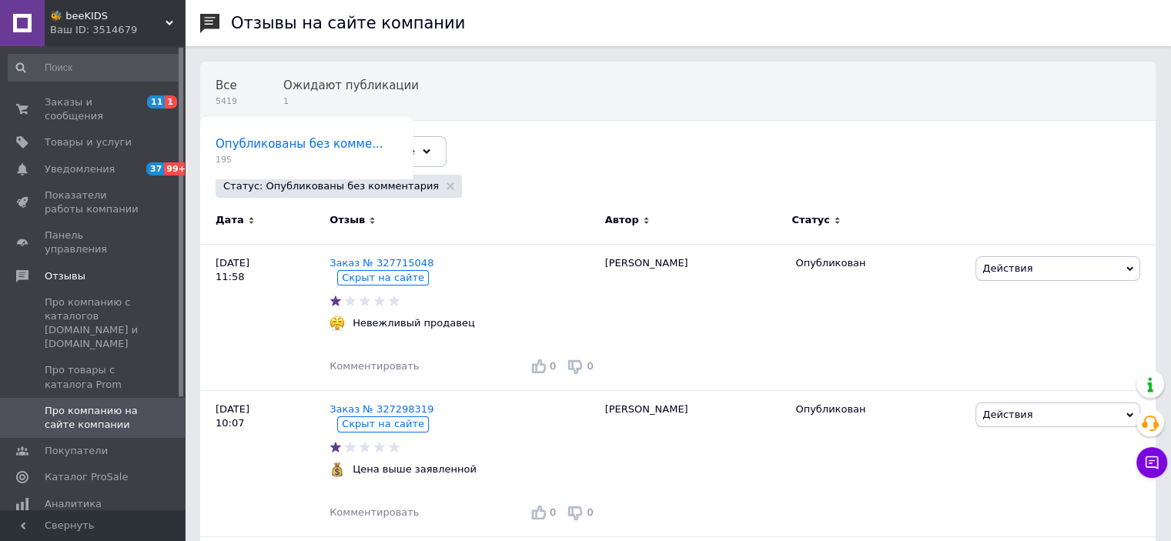
click at [102, 10] on span "🐝 beeKIDS" at bounding box center [107, 16] width 115 height 14
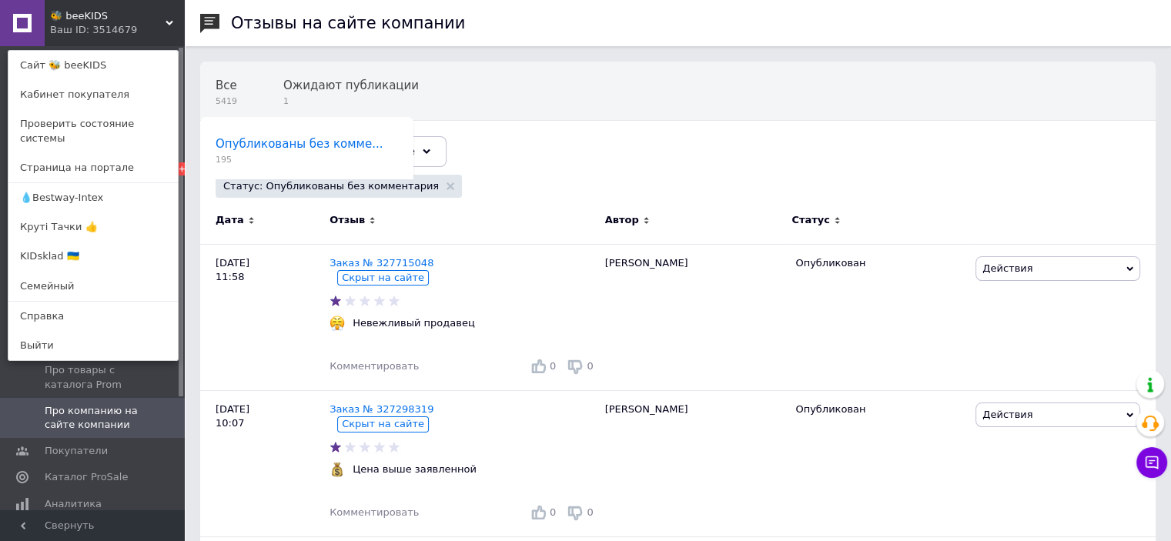
click at [86, 183] on link "💧Bestway-Intex" at bounding box center [92, 197] width 169 height 29
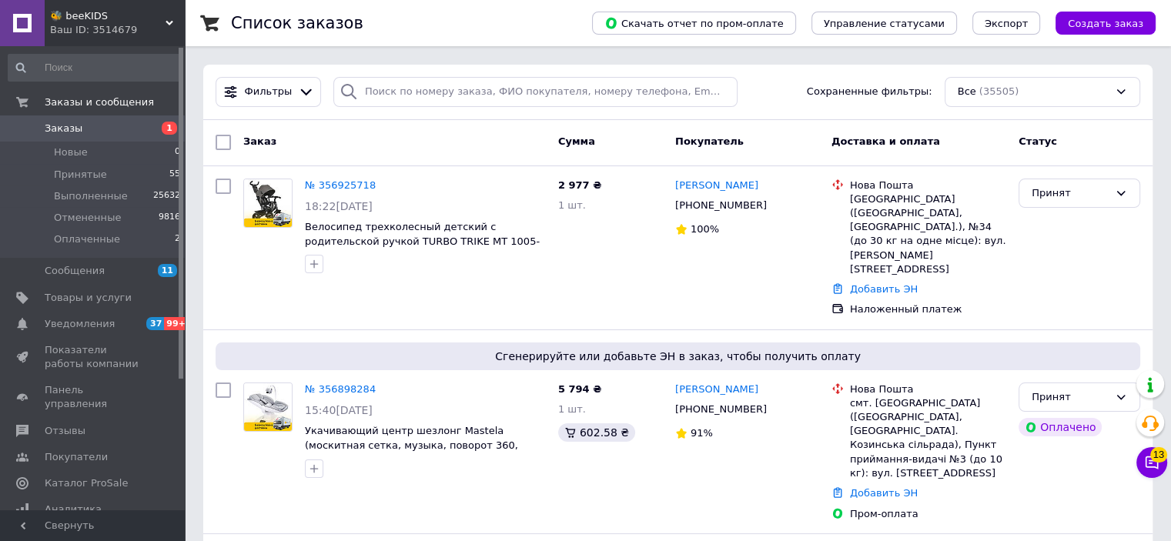
click at [132, 19] on span "🐝 beeKIDS" at bounding box center [107, 16] width 115 height 14
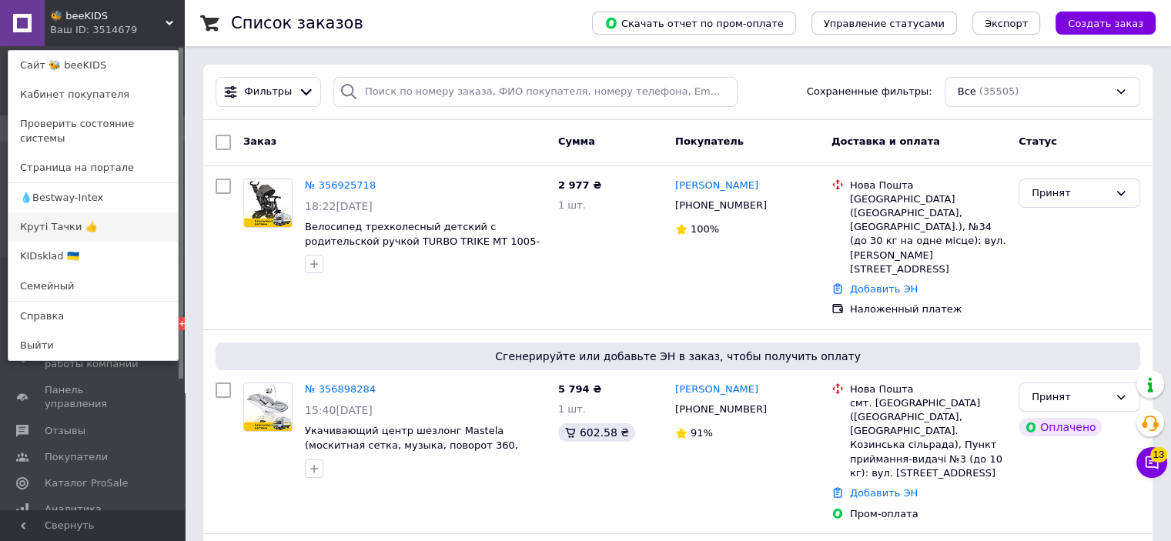
click at [65, 212] on link "Круті Тачки 👍" at bounding box center [92, 226] width 169 height 29
